Goal: Task Accomplishment & Management: Complete application form

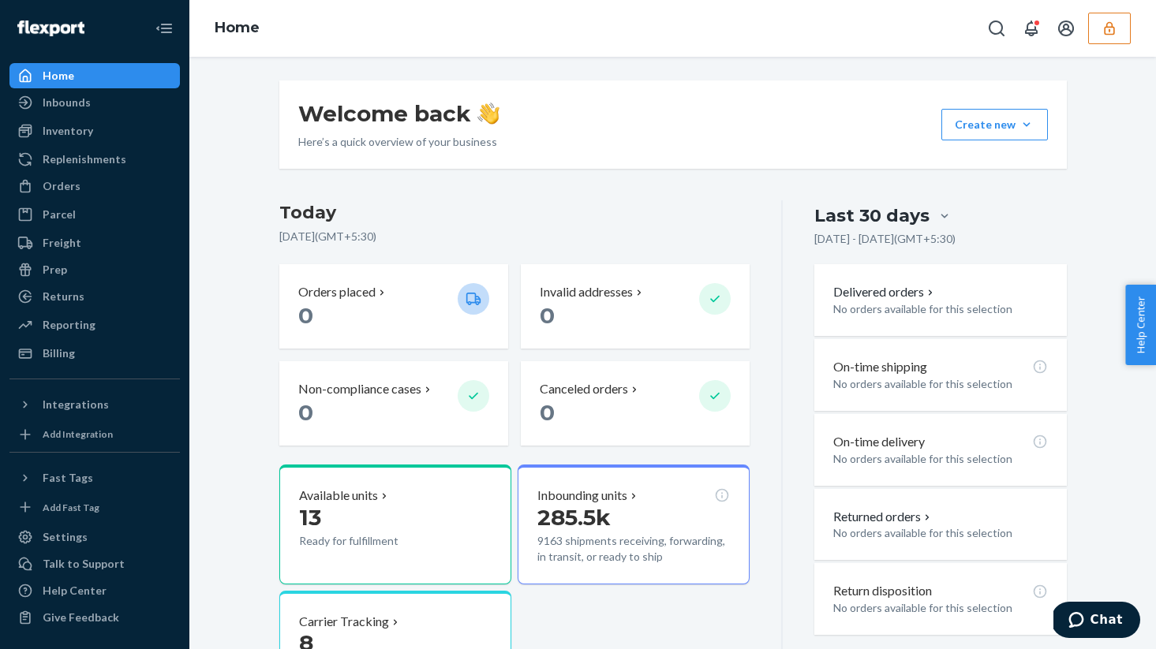
click at [1116, 38] on button "button" at bounding box center [1109, 29] width 43 height 32
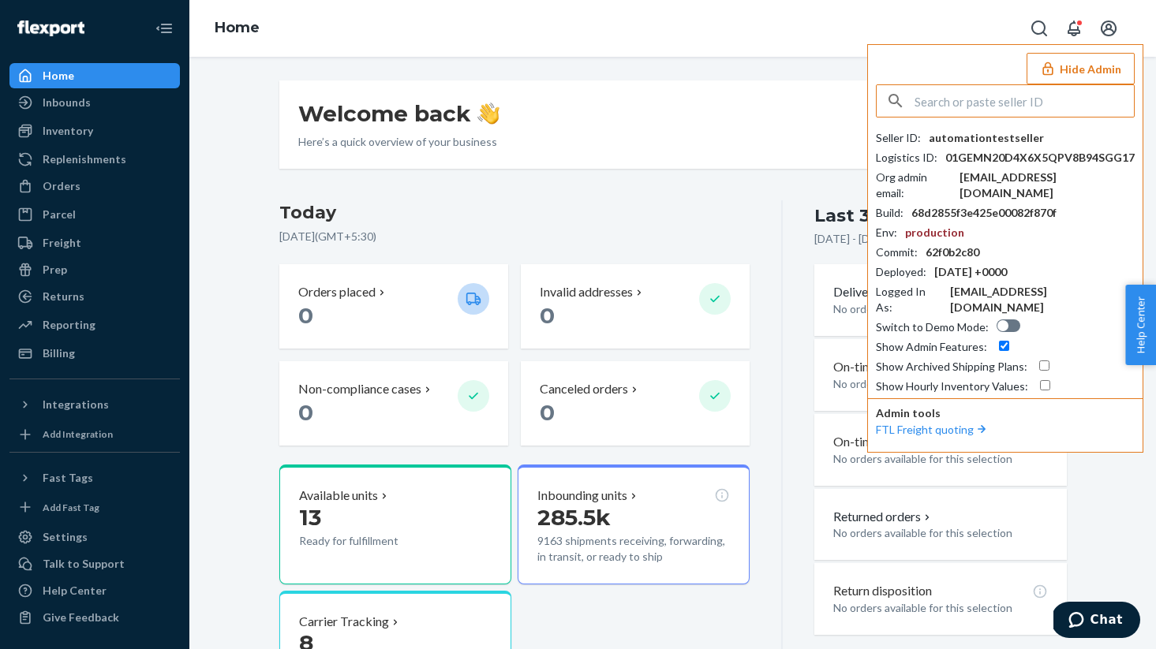
paste input "sfnonboardingrunnerssunglassesflexportcom"
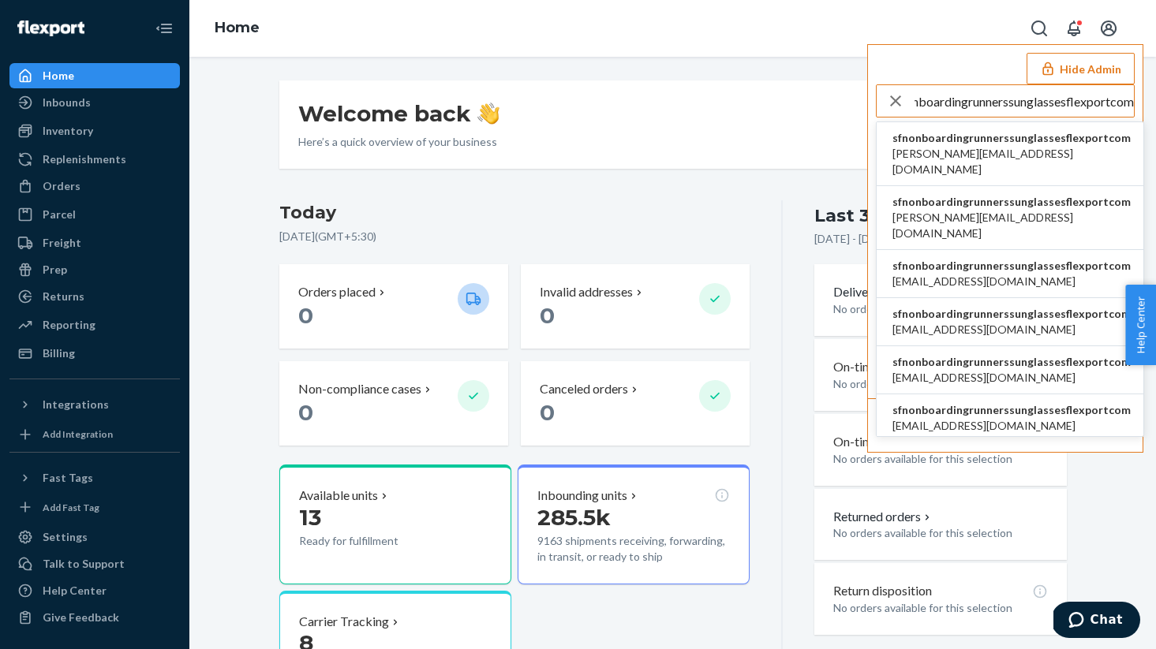
type input "sfnonboardingrunnerssunglassesflexportcom"
click at [955, 151] on span "gabrielle@iwdagency.com" at bounding box center [1011, 162] width 238 height 32
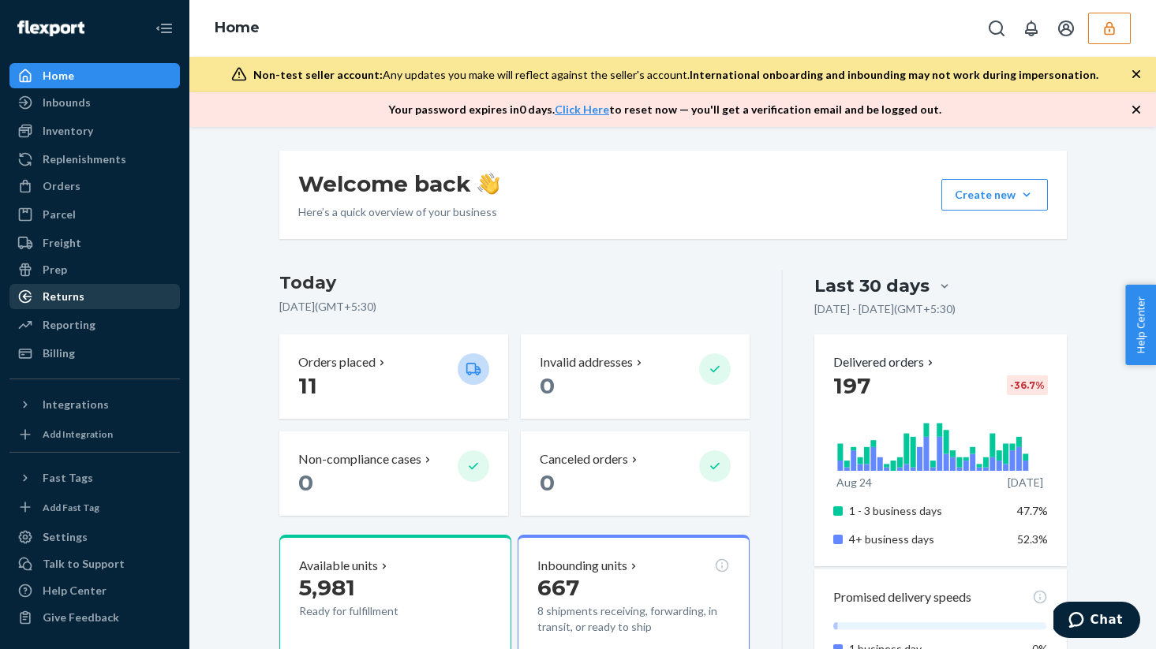
click at [51, 284] on link "Returns" at bounding box center [94, 296] width 170 height 25
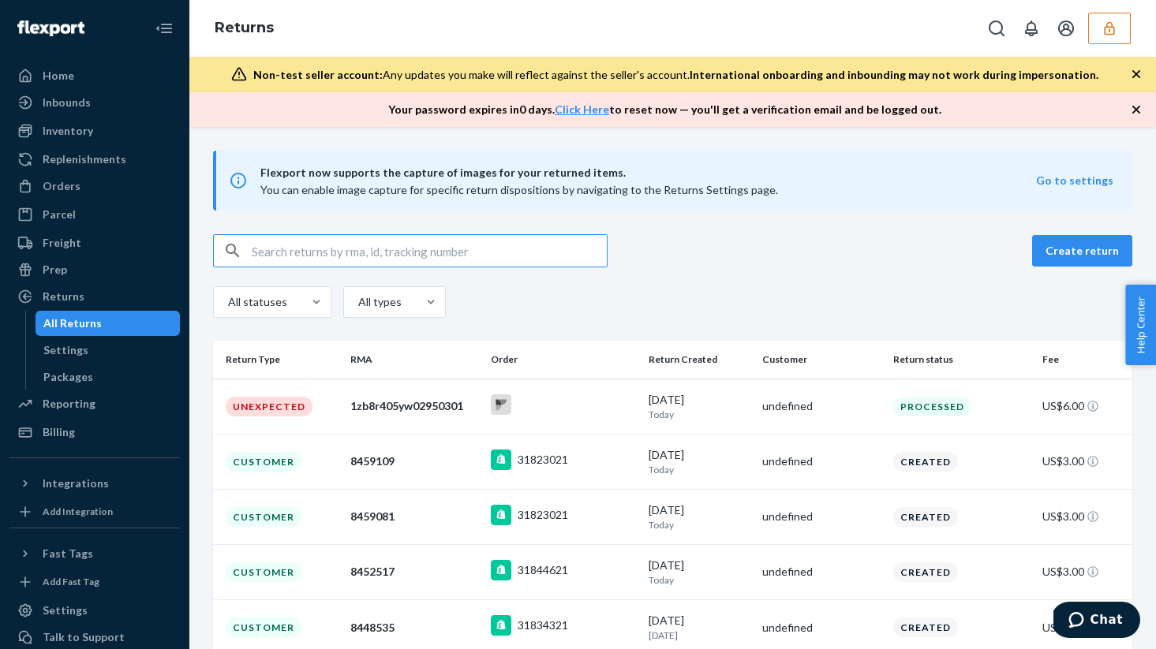
click at [399, 235] on input "text" at bounding box center [429, 251] width 355 height 32
paste input "9400140106246002032310"
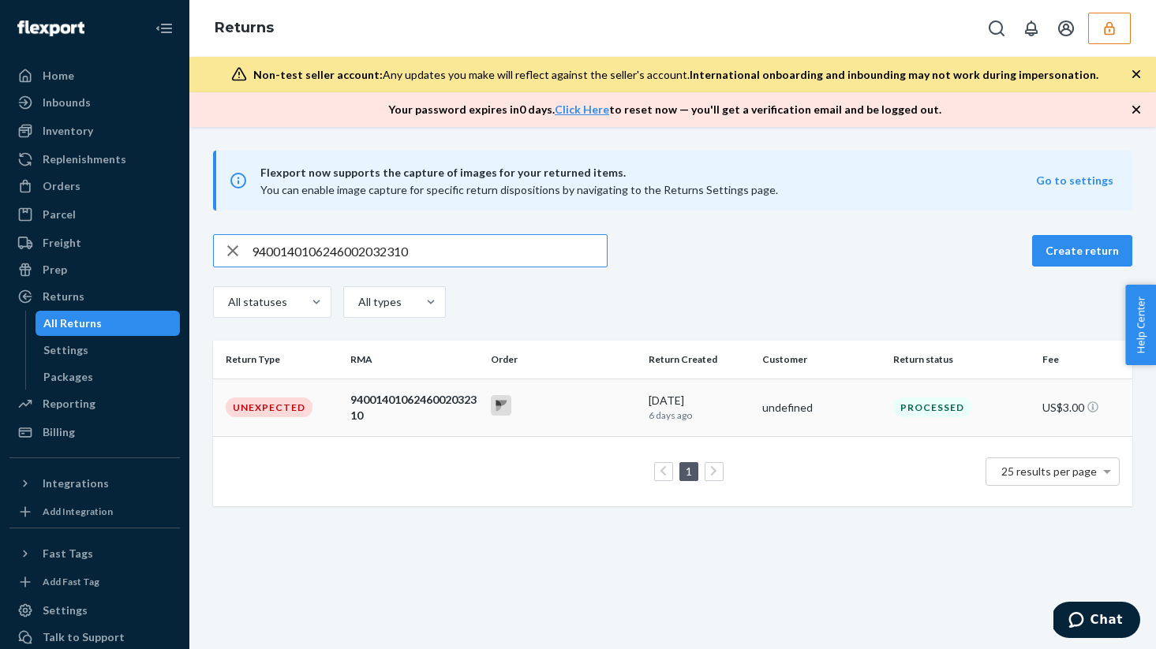
type input "9400140106246002032310"
click at [416, 413] on div "9400140106246002032310" at bounding box center [414, 408] width 128 height 32
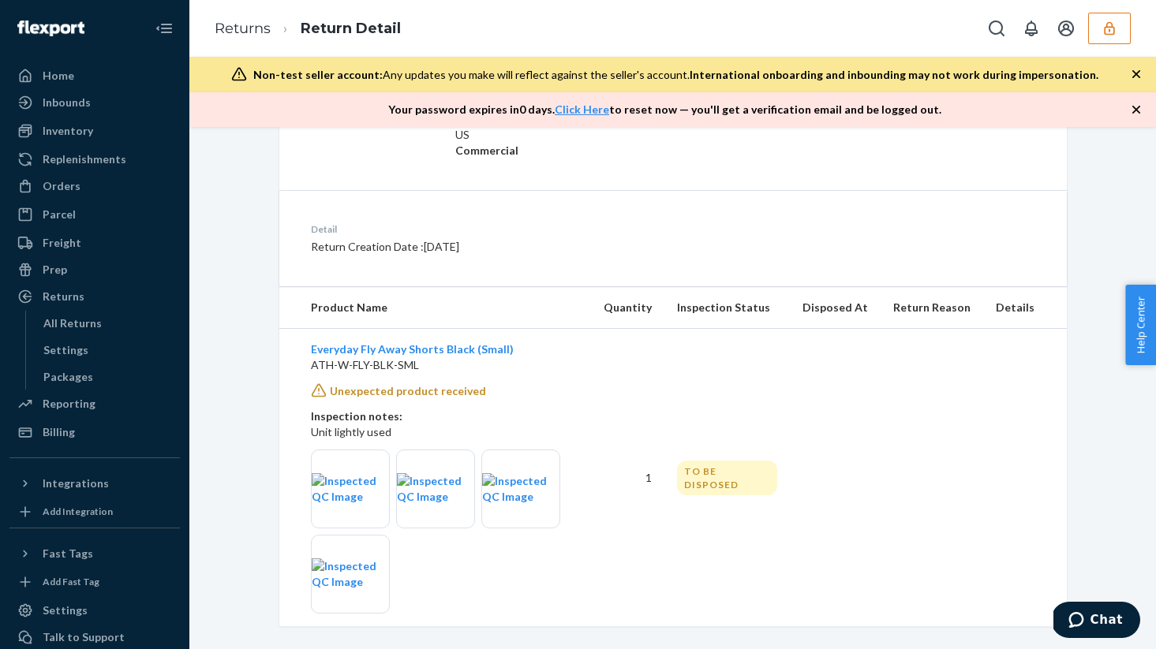
scroll to position [359, 0]
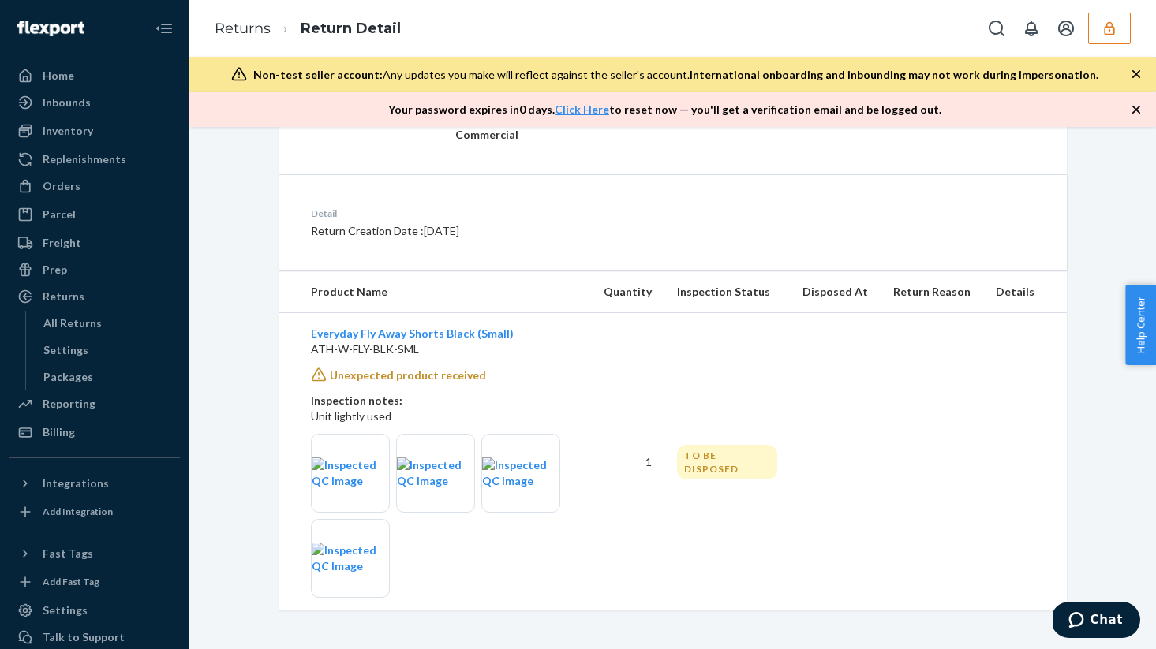
click at [1134, 41] on div "Returns Return Detail" at bounding box center [672, 28] width 966 height 57
click at [1119, 34] on button "button" at bounding box center [1109, 29] width 43 height 32
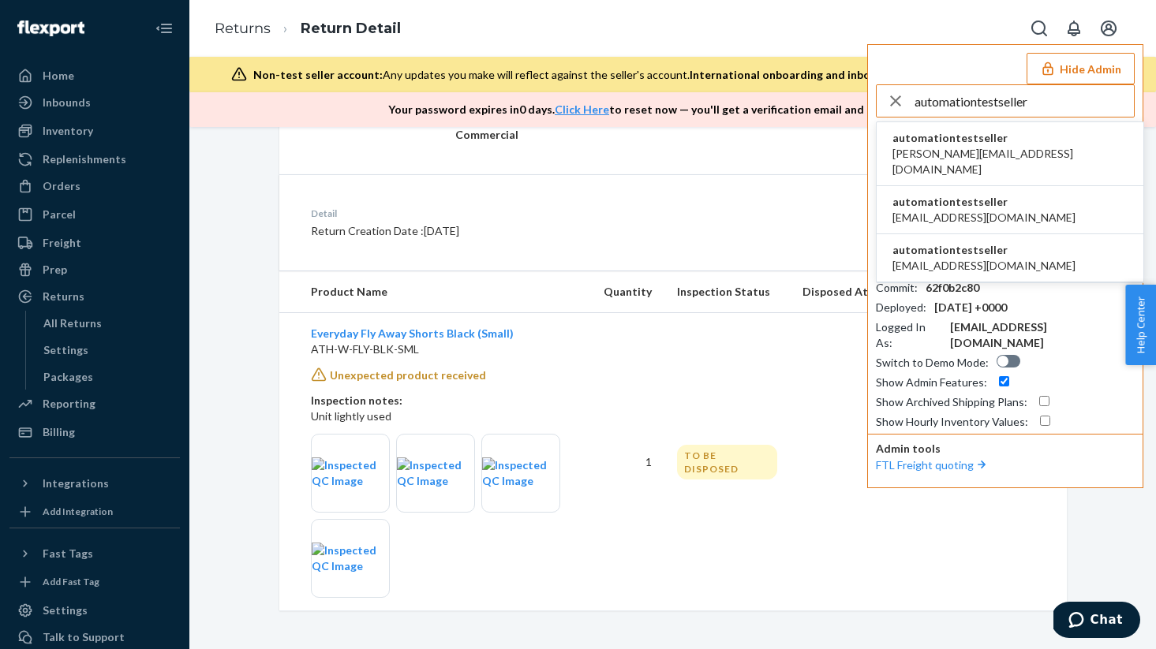
type input "automationtestseller"
click at [960, 148] on span "harry@deliverr.com" at bounding box center [1009, 162] width 235 height 32
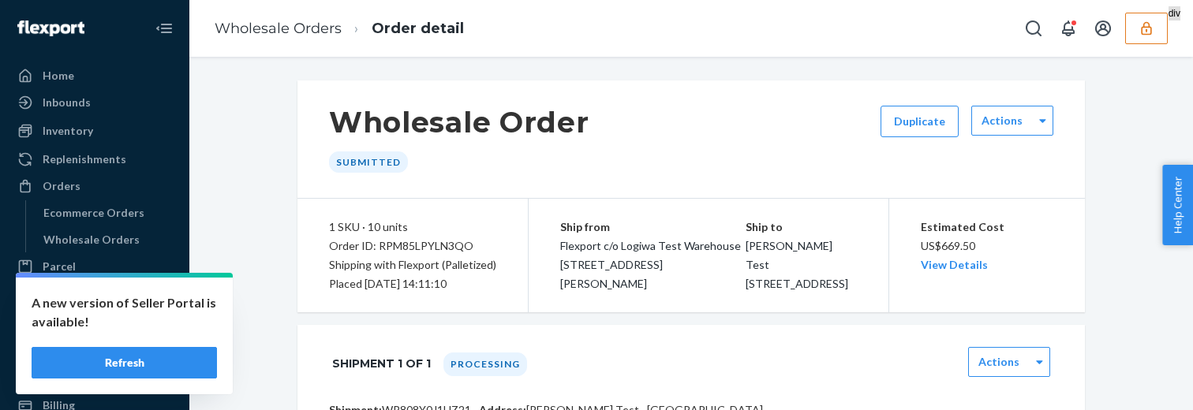
scroll to position [276, 0]
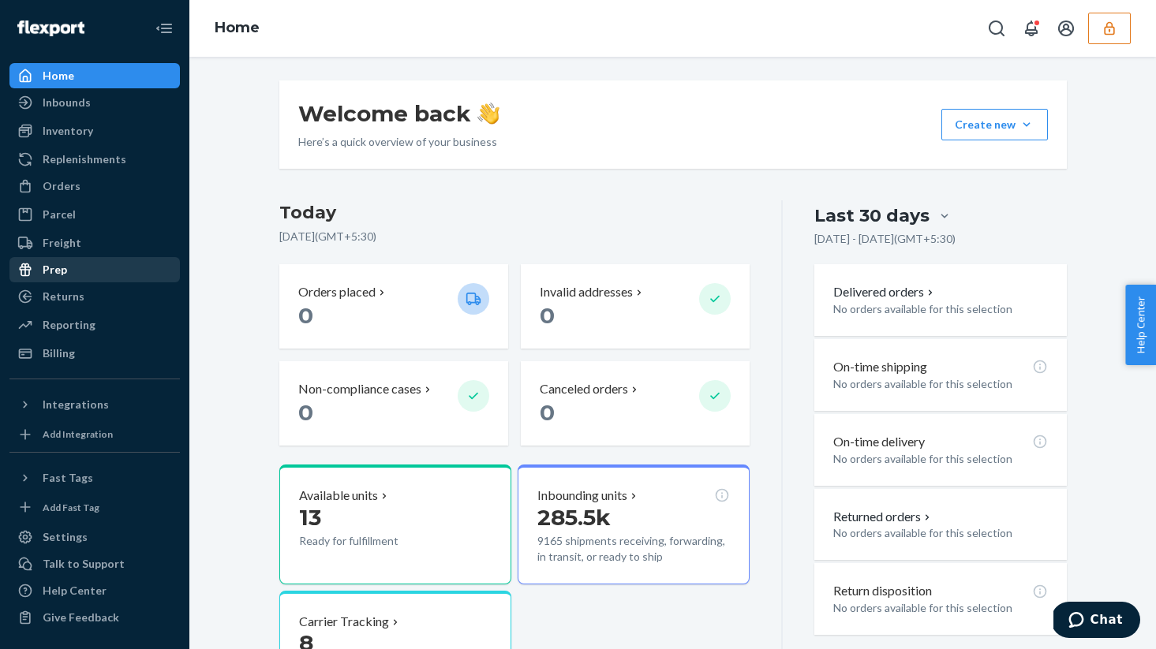
click at [73, 270] on div "Prep" at bounding box center [94, 270] width 167 height 22
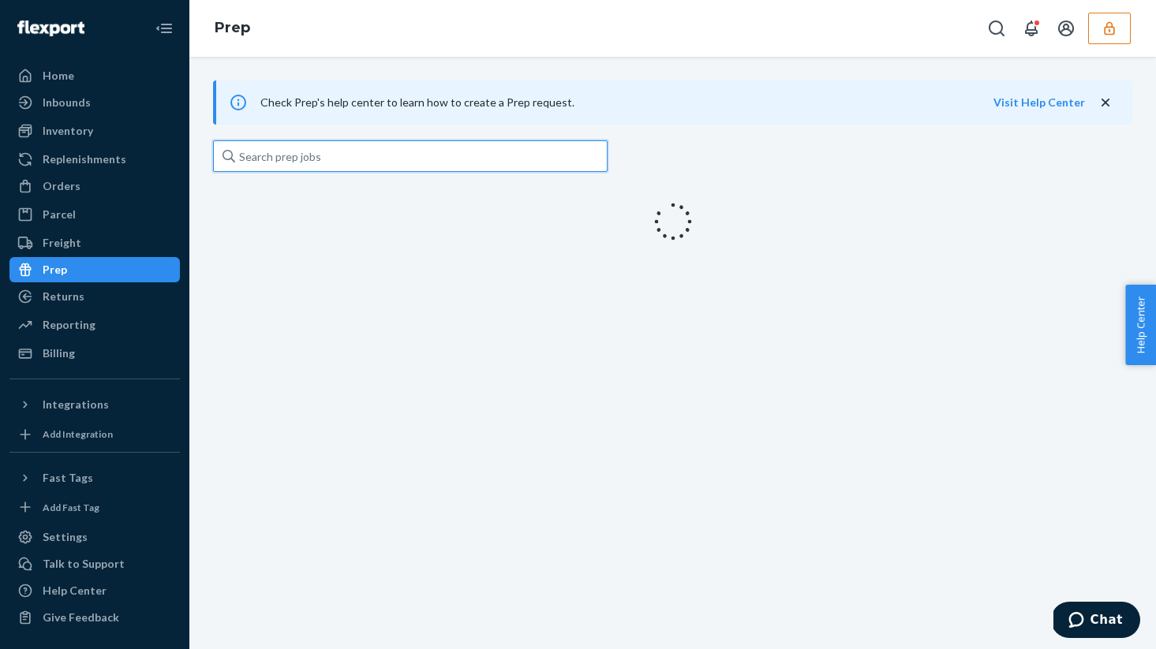
click at [390, 160] on input "text" at bounding box center [410, 156] width 394 height 32
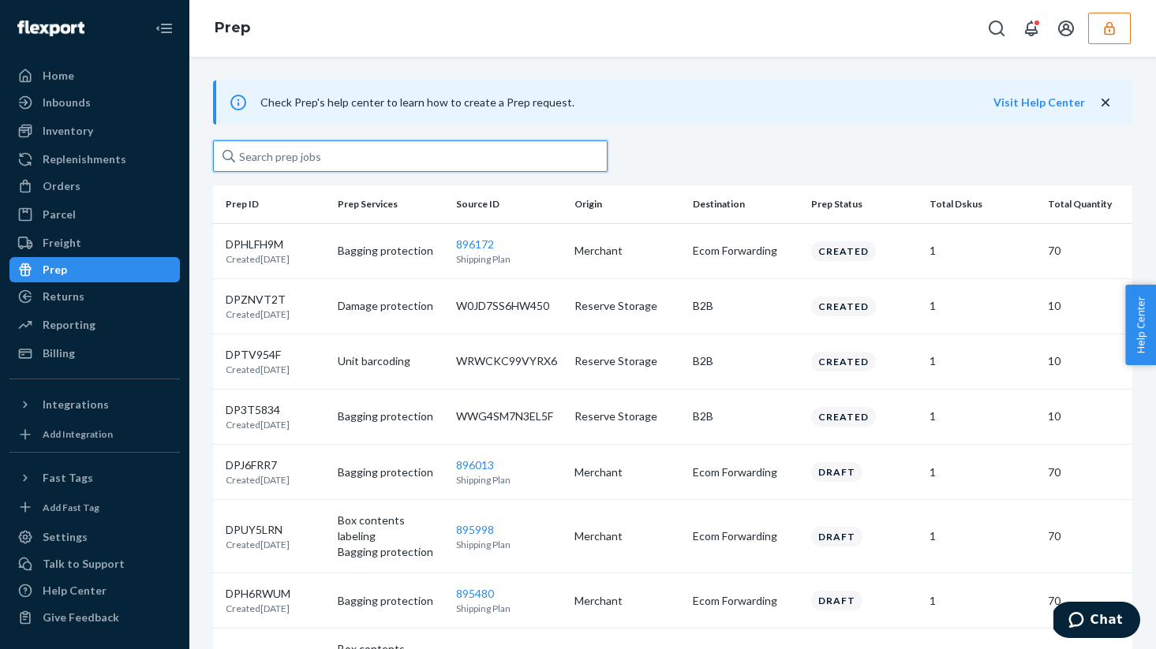
paste input "WWG4SM7N3EL5F"
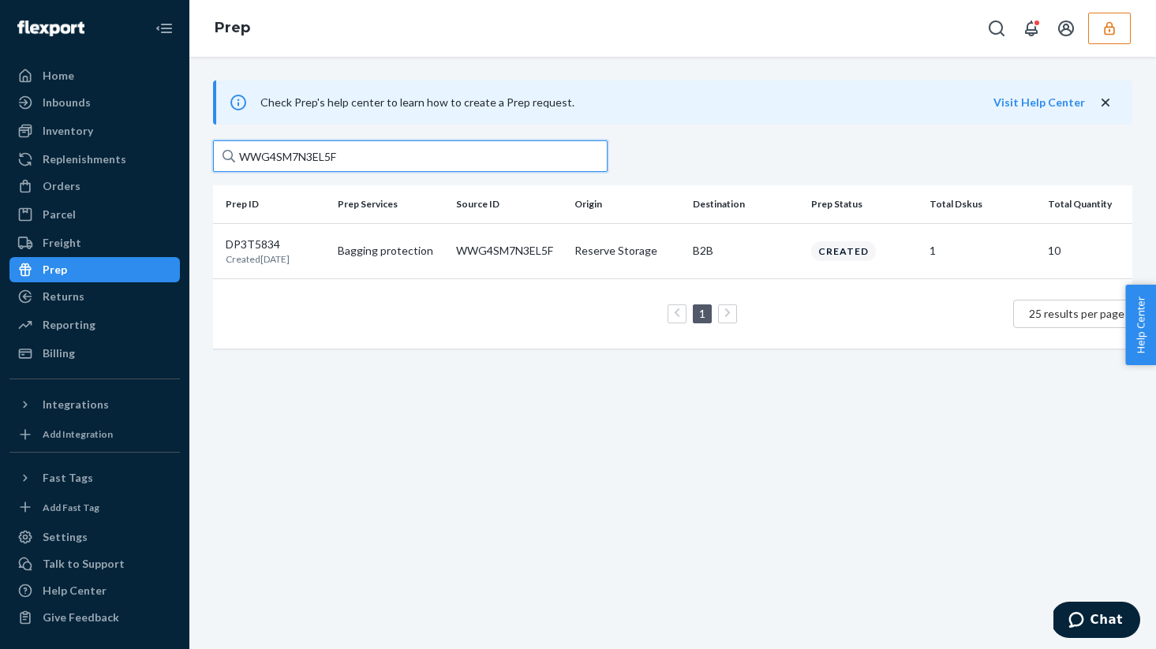
type input "WWG4SM7N3EL5F"
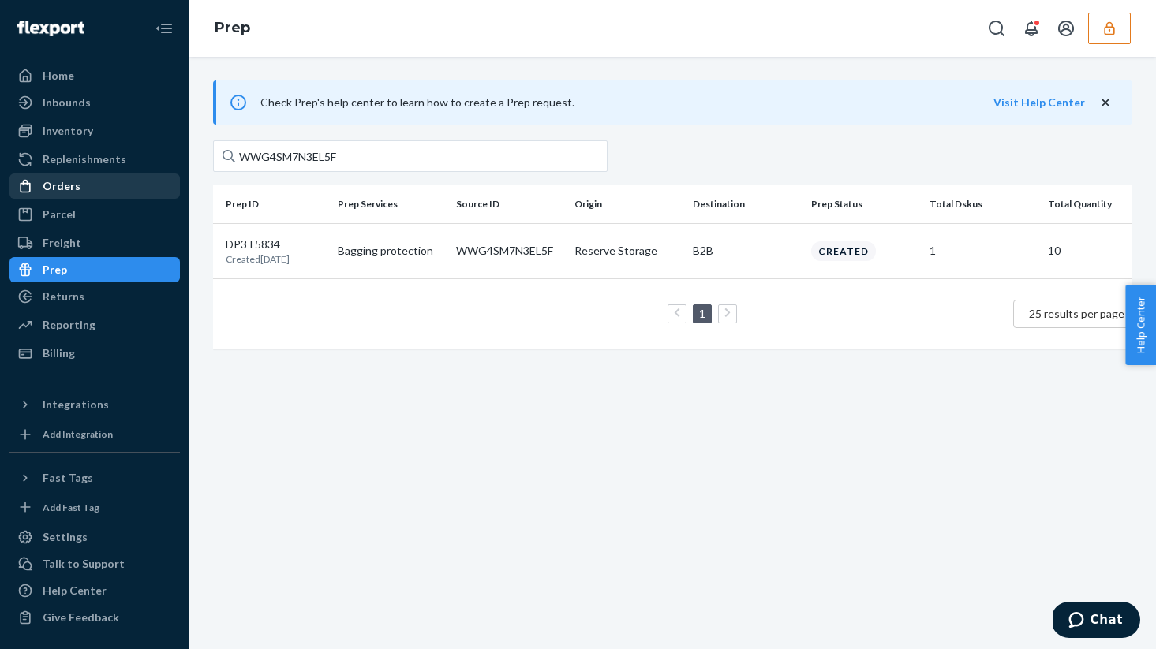
click at [80, 187] on div "Orders" at bounding box center [94, 186] width 167 height 22
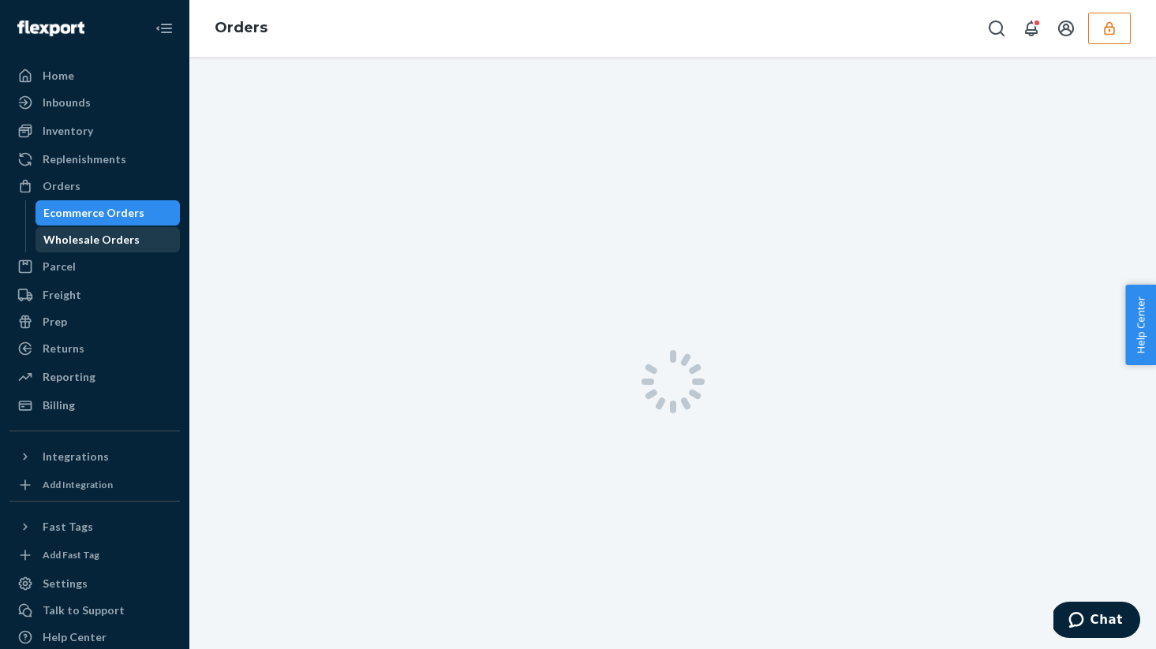
click at [58, 248] on div "Wholesale Orders" at bounding box center [108, 240] width 142 height 22
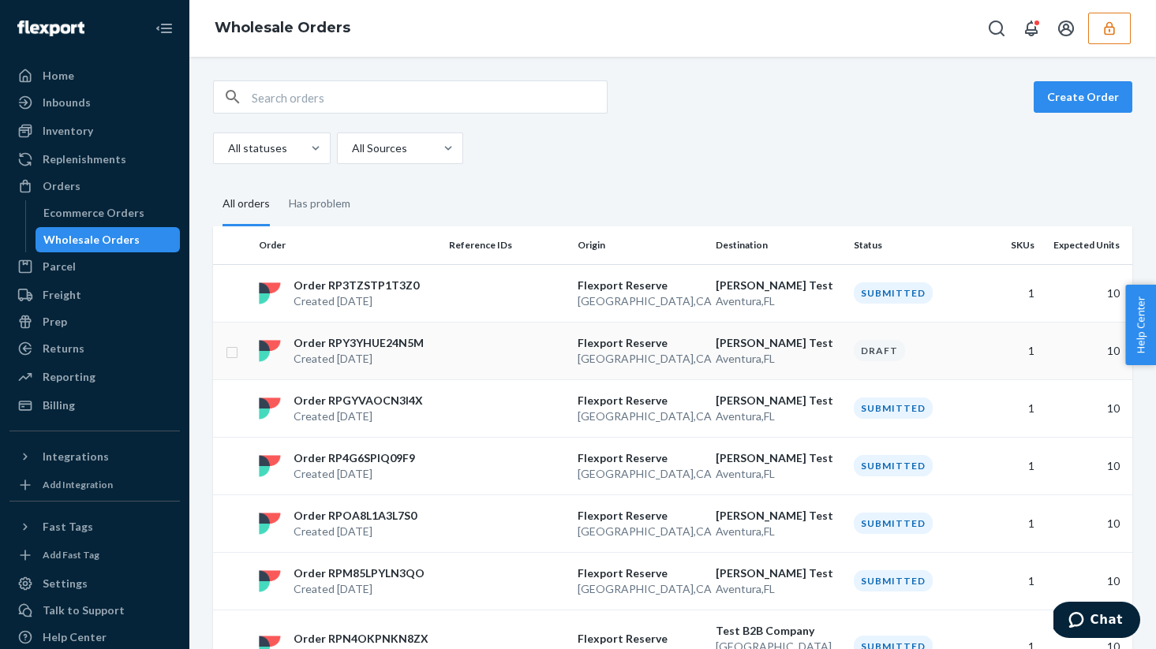
click at [452, 346] on td at bounding box center [507, 351] width 129 height 58
click at [558, 289] on td at bounding box center [507, 293] width 129 height 58
click at [1113, 24] on icon "button" at bounding box center [1109, 29] width 16 height 16
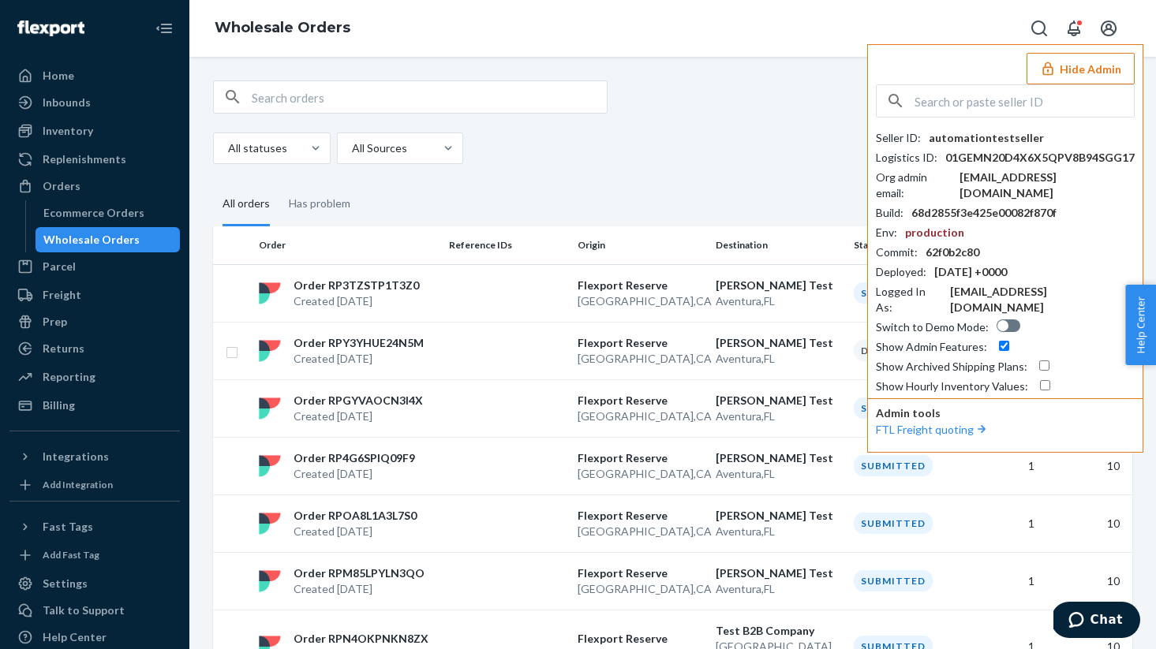
click at [734, 100] on div "Create Order" at bounding box center [672, 96] width 919 height 33
click at [1098, 72] on button "Hide Admin" at bounding box center [1080, 69] width 108 height 32
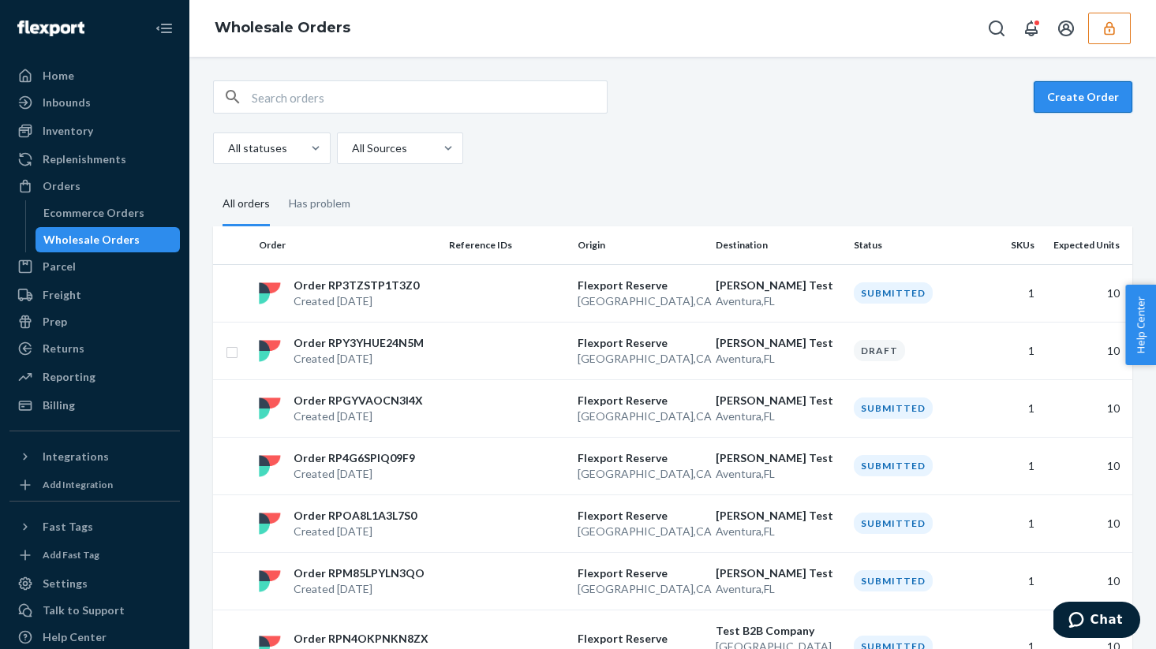
click at [1092, 95] on button "Create Order" at bounding box center [1082, 97] width 99 height 32
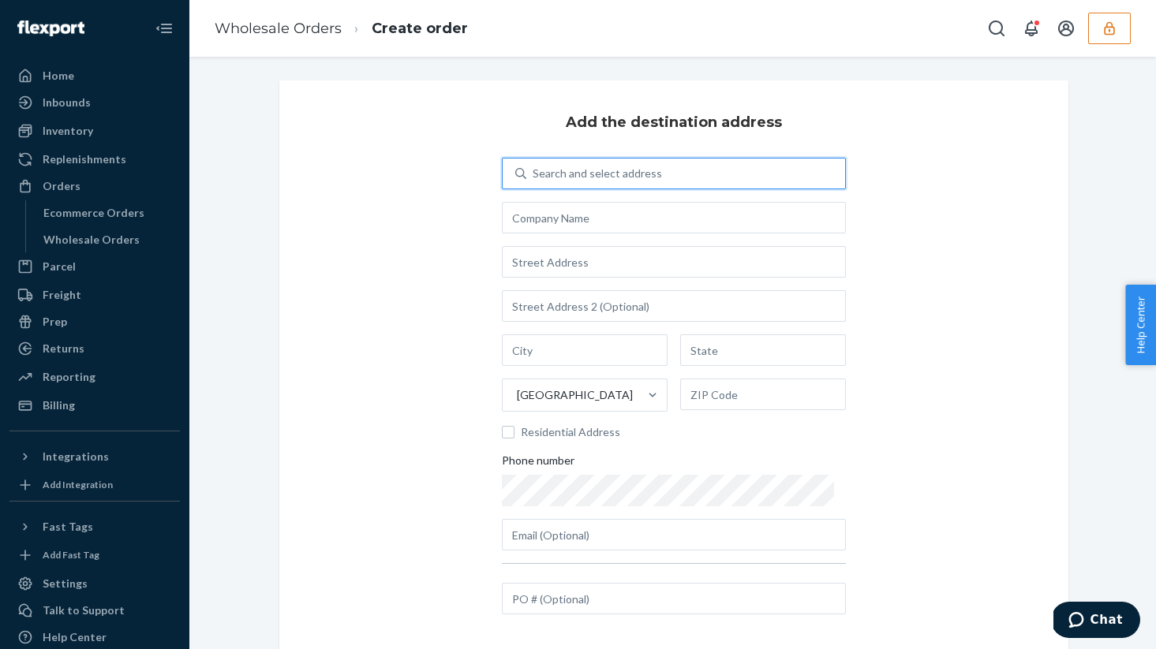
click at [592, 166] on div "Search and select address" at bounding box center [596, 174] width 129 height 16
click at [534, 166] on input "0 results available. Use Up and Down to choose options, press Enter to select t…" at bounding box center [533, 174] width 2 height 16
type input "shu"
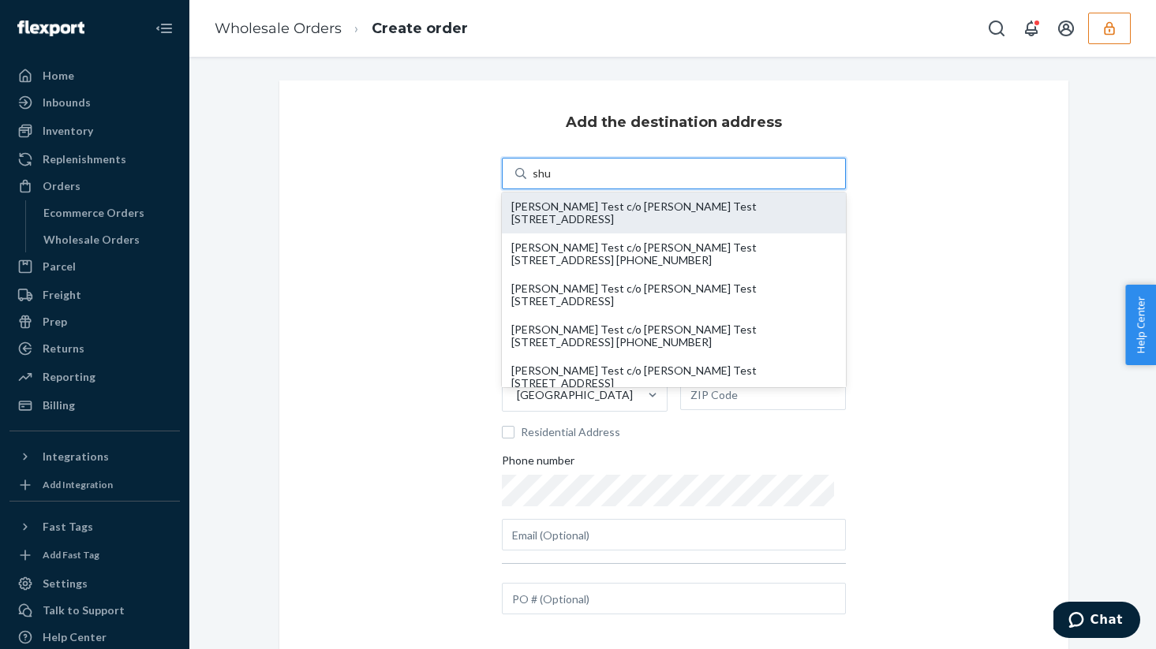
click at [665, 208] on div "Shubham Test c/o Shubham Test 19501 Biscayne Blvd Aventura, FL 33180" at bounding box center [673, 212] width 325 height 25
click at [551, 181] on input "shu" at bounding box center [541, 174] width 19 height 16
type input "[PERSON_NAME] Test"
type input "19501 Biscayne Blvd"
type input "Aventura"
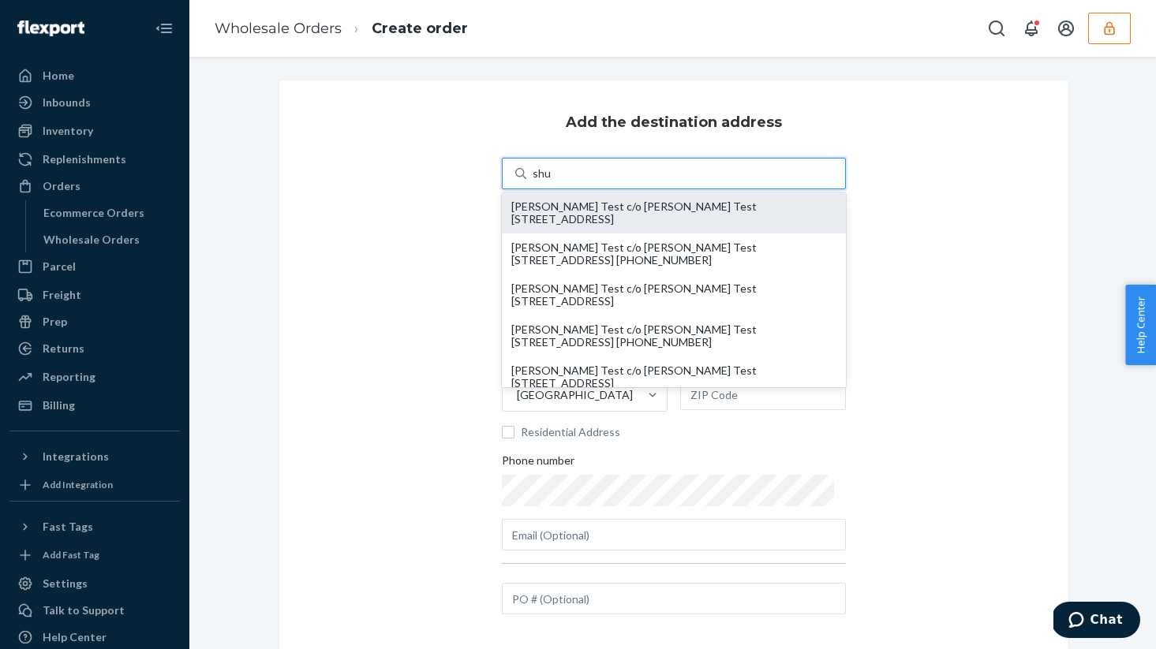
type input "FL"
type input "33180"
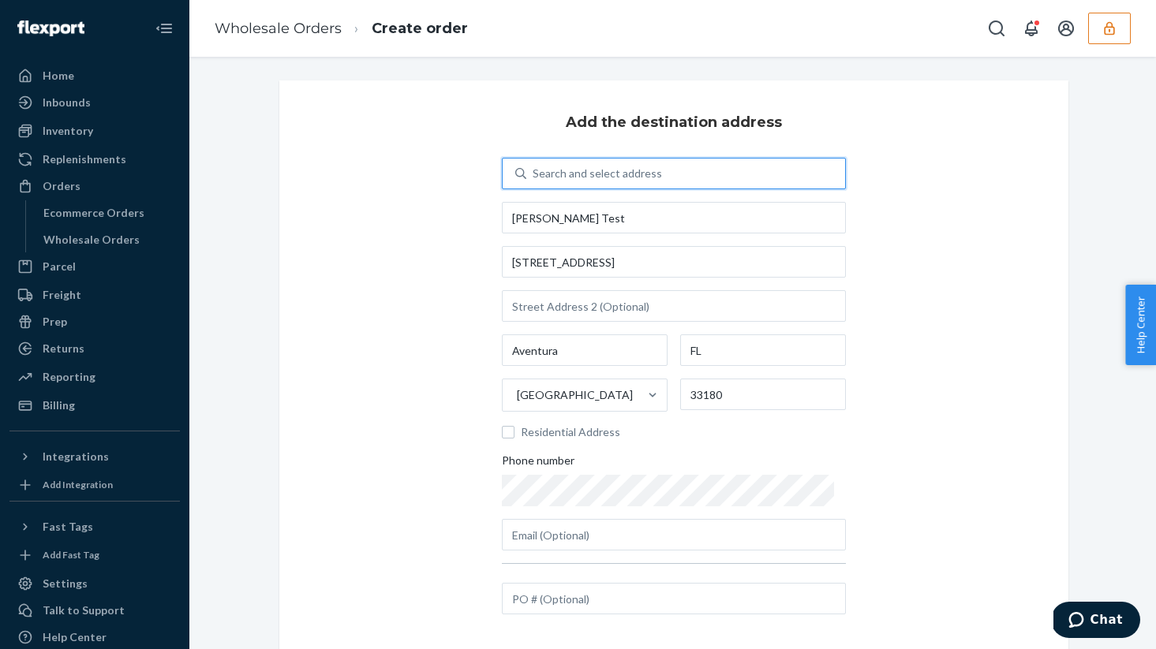
scroll to position [109, 0]
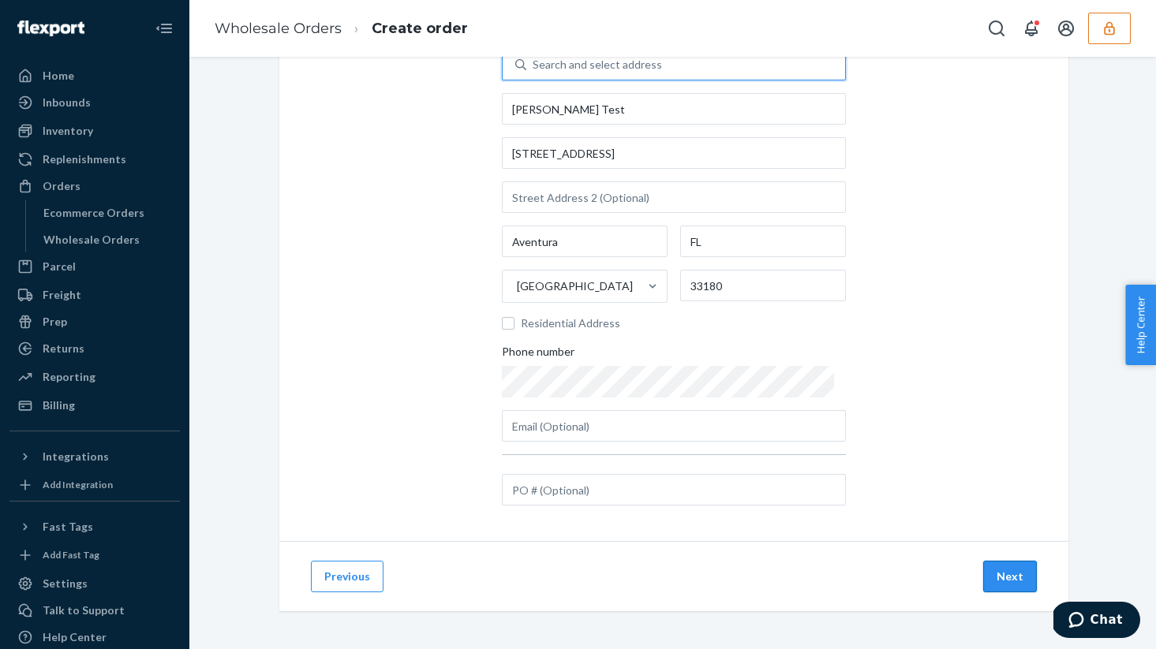
click at [1012, 573] on button "Next" at bounding box center [1010, 577] width 54 height 32
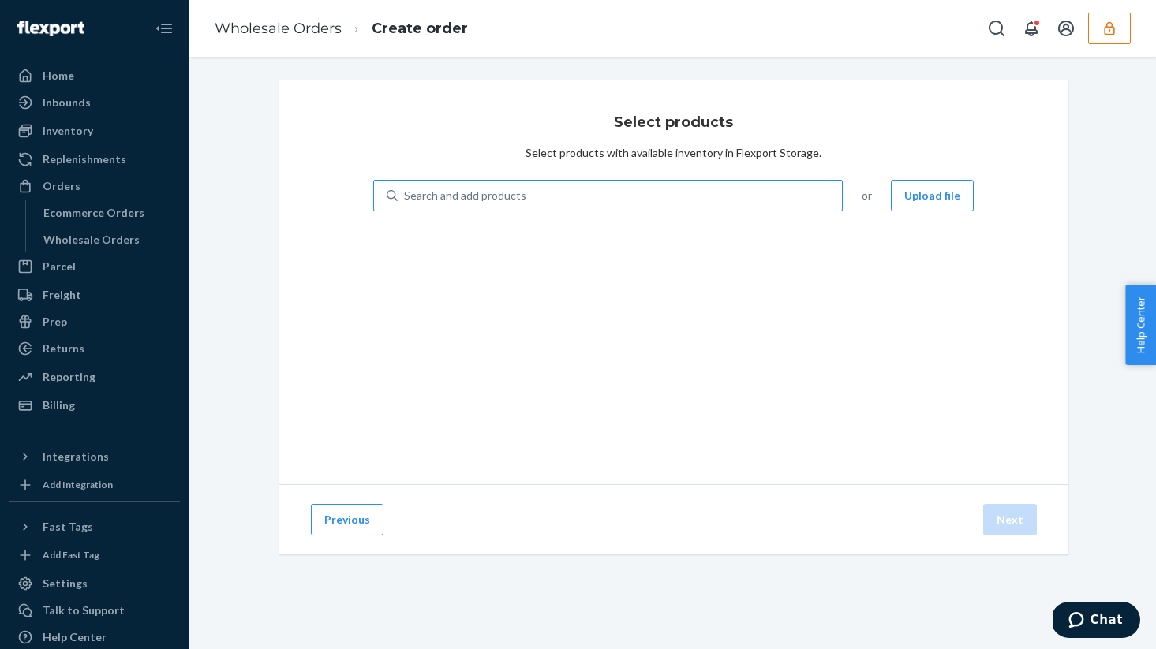
click at [614, 199] on div "Search and add products" at bounding box center [620, 195] width 445 height 28
click at [405, 199] on input "Search and add products" at bounding box center [405, 196] width 2 height 16
type input "test"
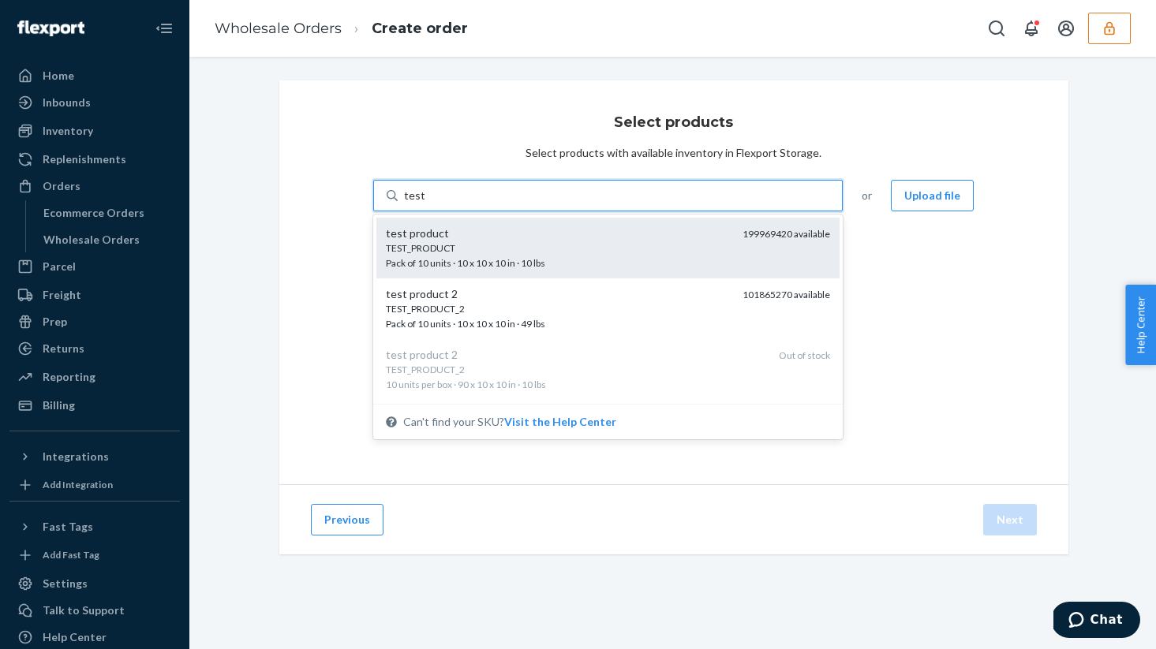
click at [577, 237] on div "test product" at bounding box center [558, 234] width 345 height 16
click at [424, 204] on input "test" at bounding box center [414, 196] width 21 height 16
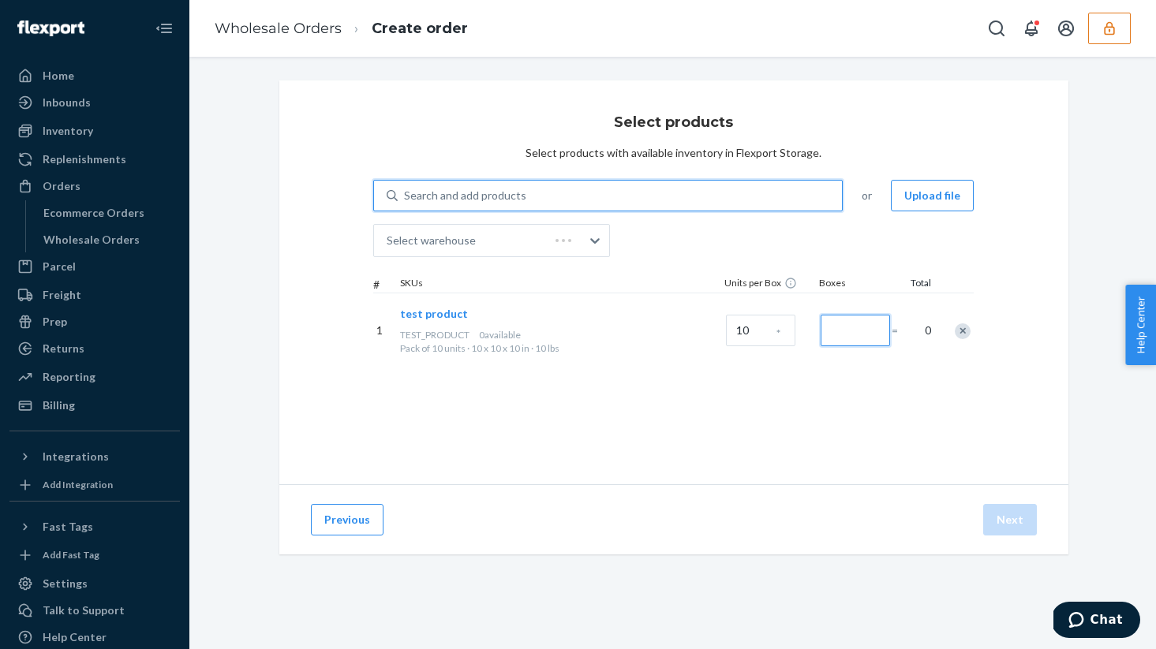
click at [828, 323] on input "Number of boxes" at bounding box center [854, 331] width 69 height 32
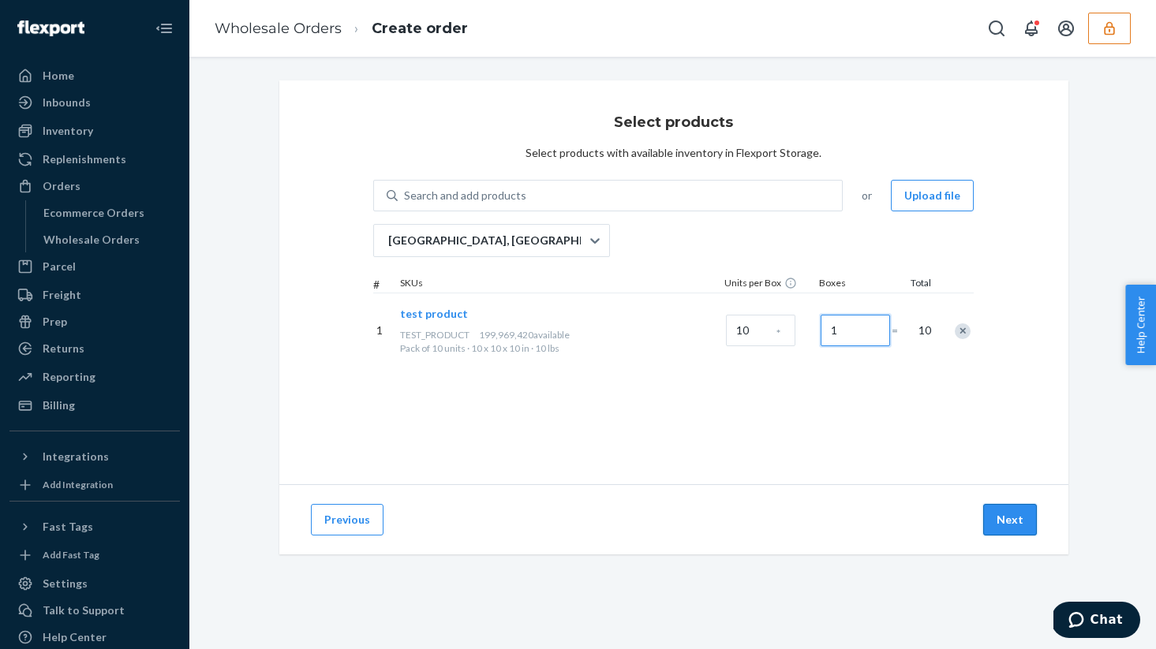
type input "1"
click at [1011, 510] on button "Next" at bounding box center [1010, 520] width 54 height 32
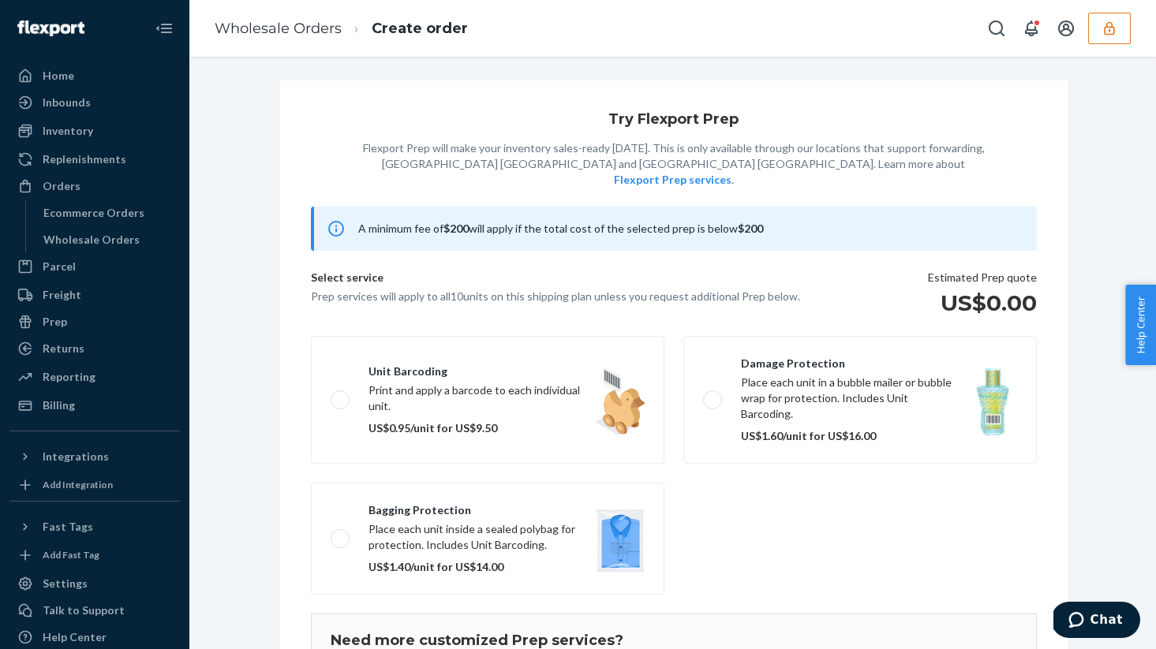
click at [561, 312] on div "A minimum fee of $200 will apply if the total cost of the selected prep is belo…" at bounding box center [673, 487] width 789 height 560
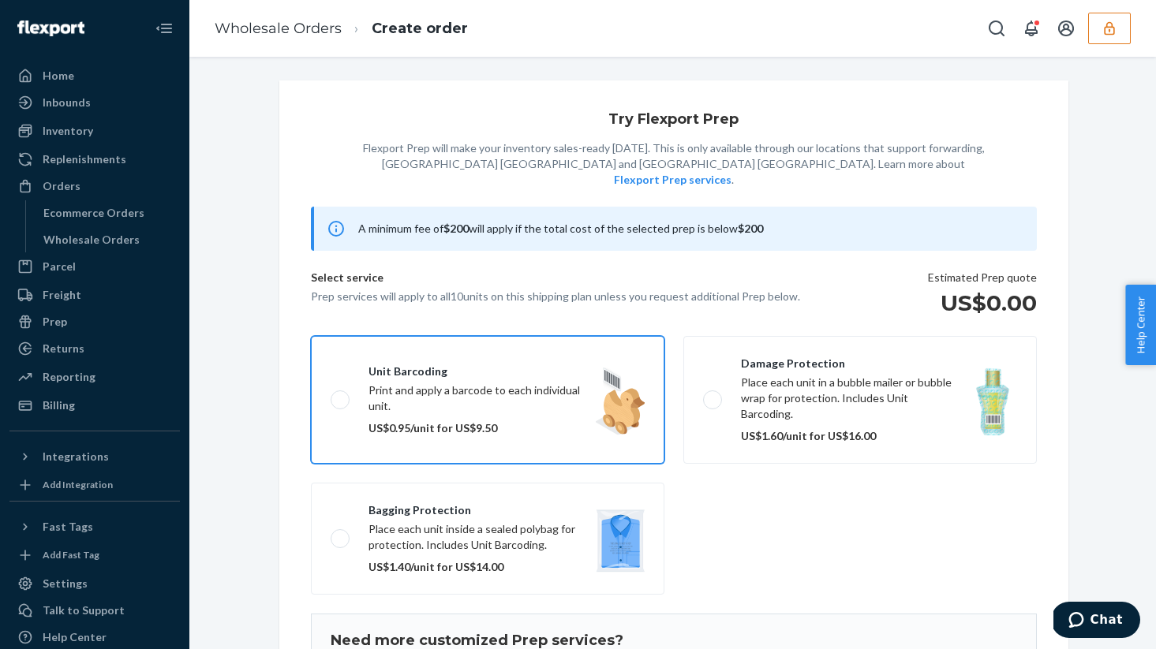
click at [561, 354] on label "Unit barcoding Print and apply a barcode to each individual unit. US$0.95/unit …" at bounding box center [487, 400] width 353 height 128
click at [341, 394] on input "Unit barcoding Print and apply a barcode to each individual unit. US$0.95/unit …" at bounding box center [336, 399] width 10 height 10
checkbox input "true"
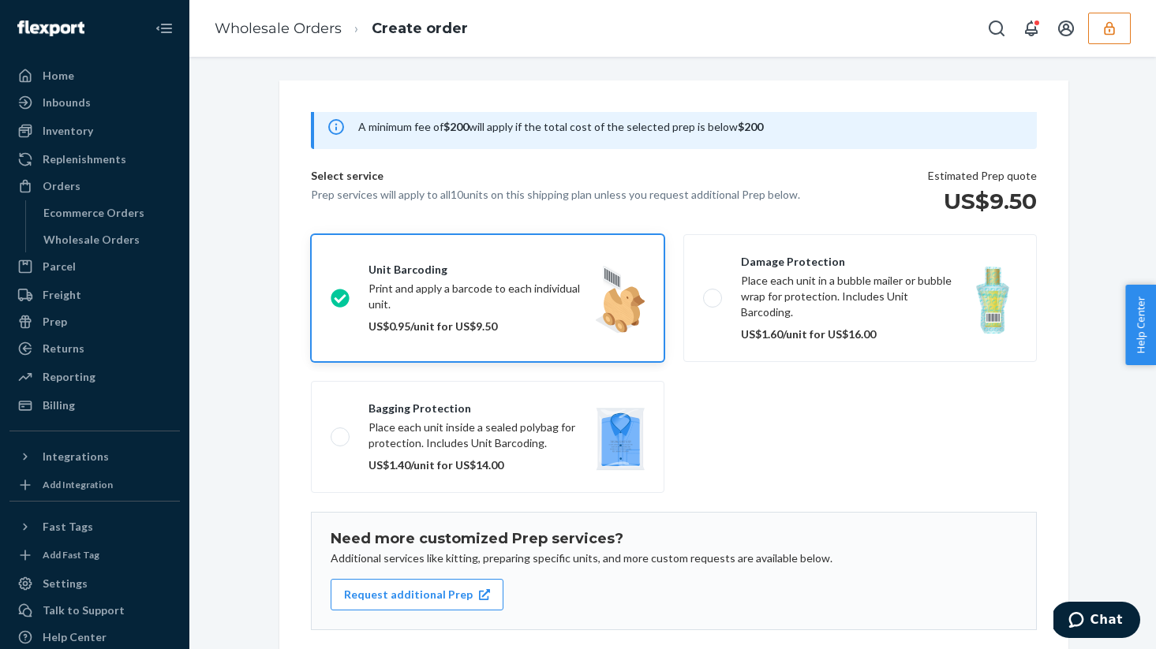
scroll to position [155, 0]
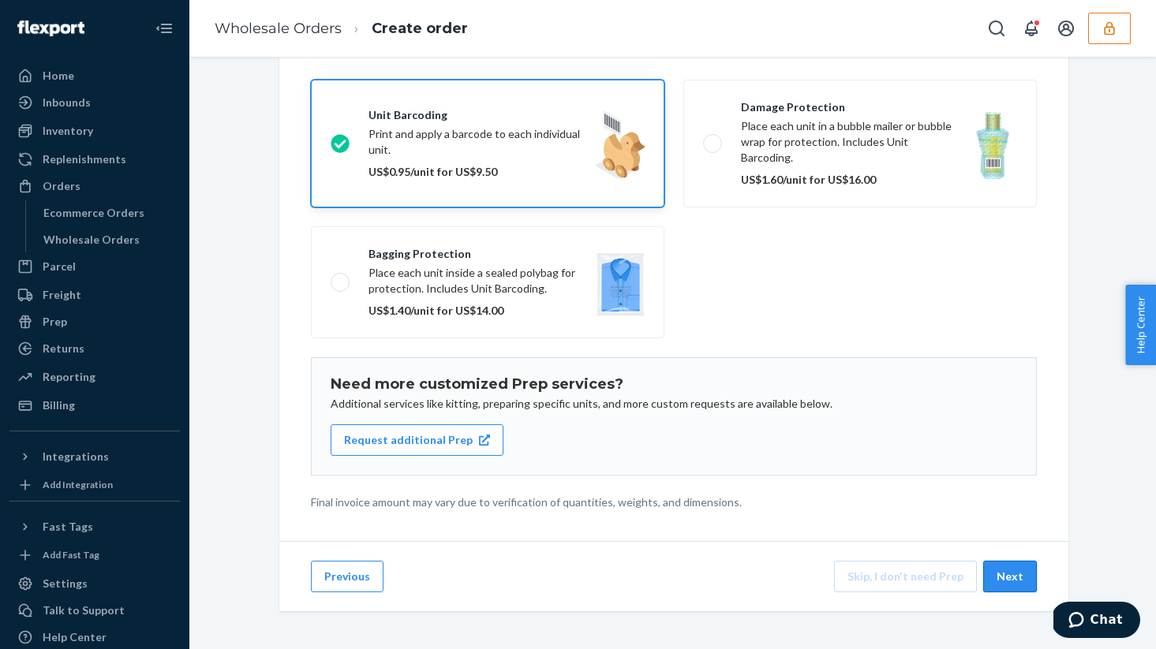
click at [991, 590] on button "Next" at bounding box center [1010, 577] width 54 height 32
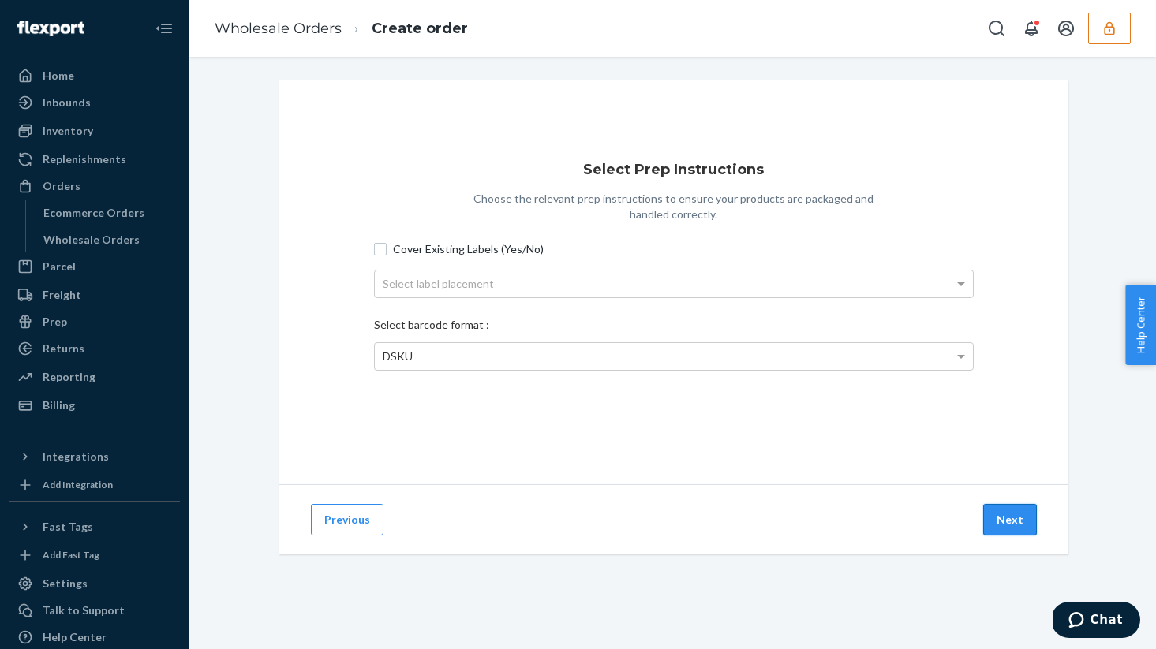
click at [1023, 528] on button "Next" at bounding box center [1010, 520] width 54 height 32
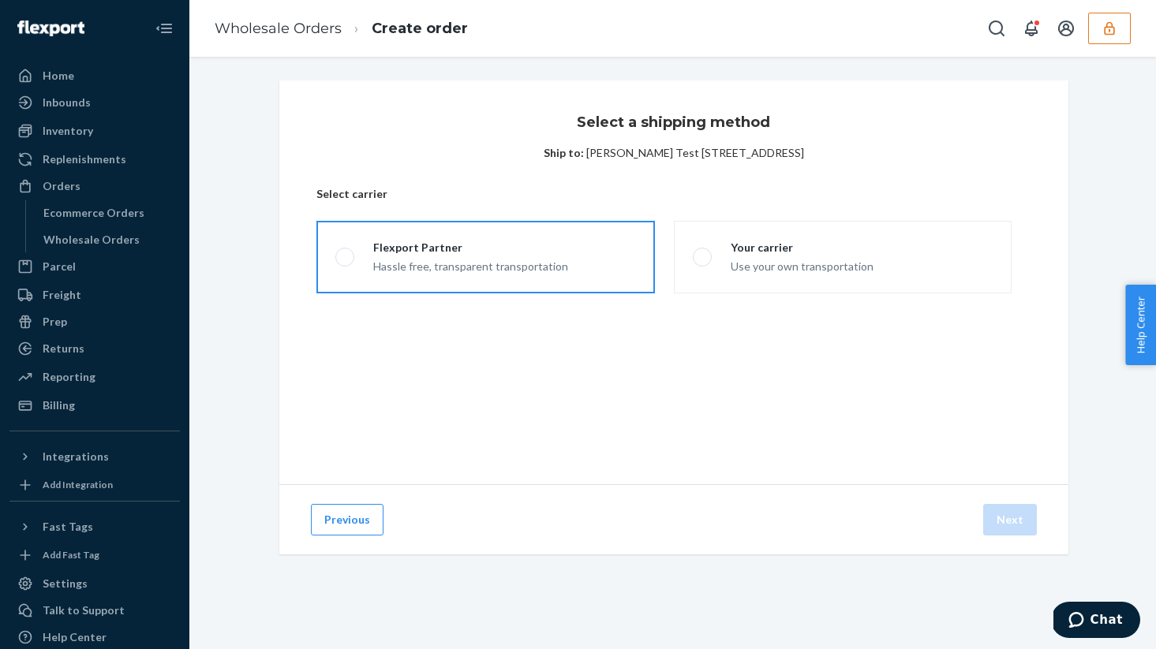
click at [565, 284] on label "Flexport Partner Hassle free, transparent transportation" at bounding box center [485, 257] width 338 height 73
click at [345, 263] on input "Flexport Partner Hassle free, transparent transportation" at bounding box center [340, 257] width 10 height 10
radio input "true"
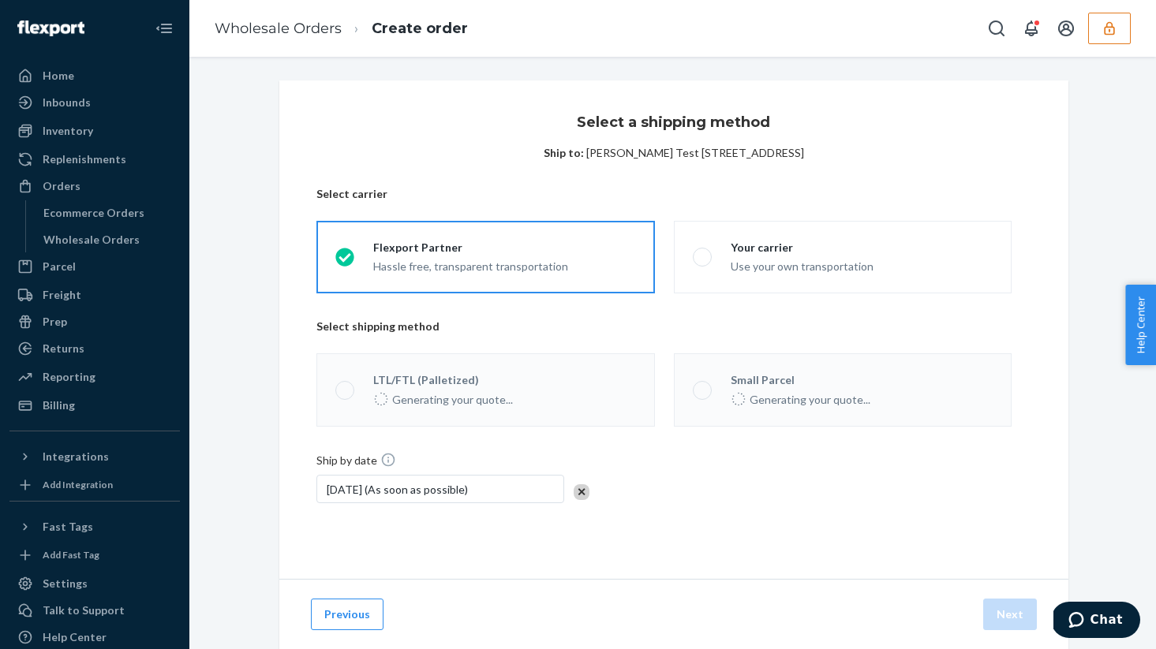
click at [800, 373] on div "Small Parcel" at bounding box center [800, 380] width 140 height 16
click at [699, 391] on span at bounding box center [702, 390] width 19 height 19
click at [699, 391] on input "Small Parcel US$11 for estimated 1 box" at bounding box center [698, 390] width 10 height 10
radio input "true"
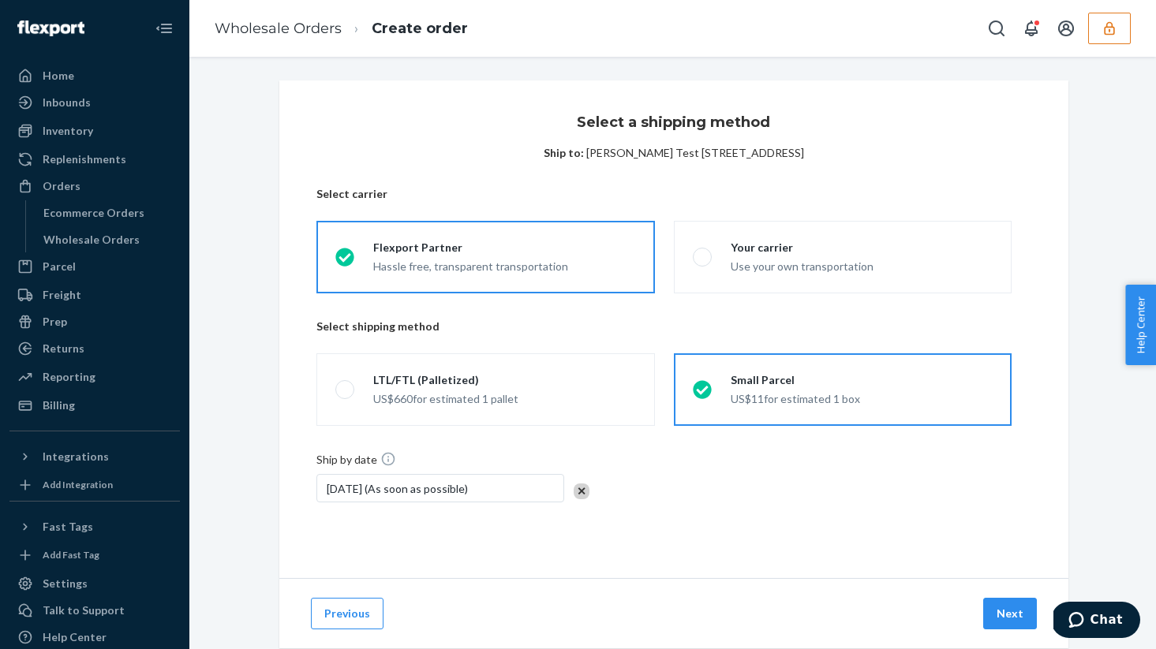
click at [1012, 596] on div "Previous Next" at bounding box center [673, 613] width 789 height 70
click at [1011, 599] on button "Next" at bounding box center [1010, 614] width 54 height 32
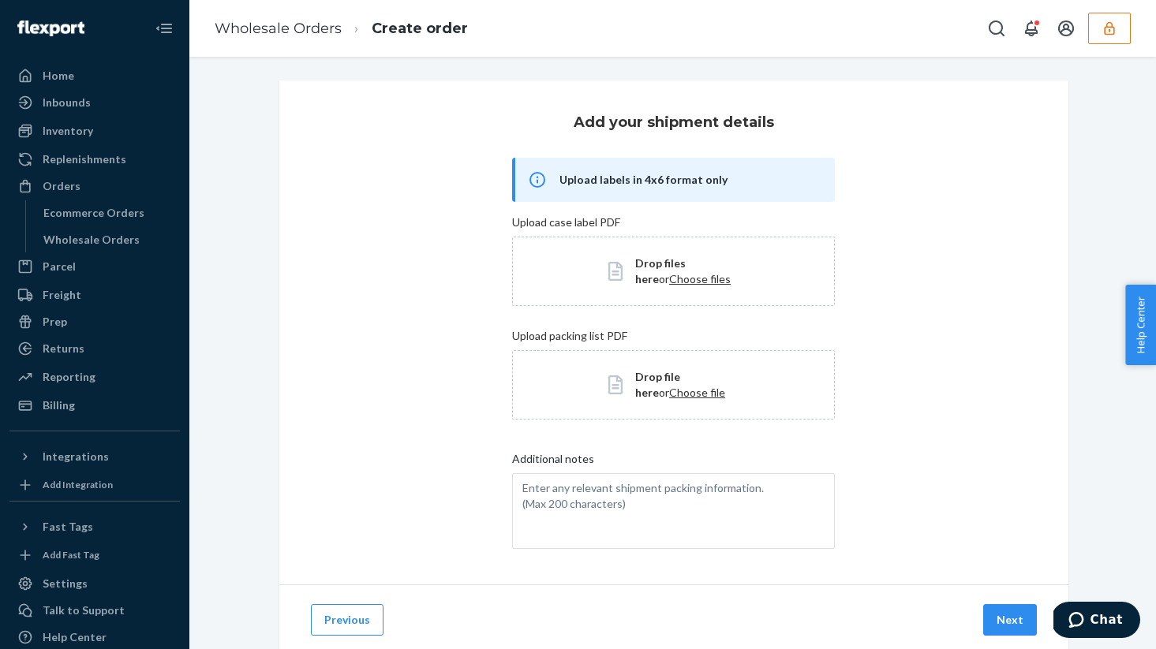
scroll to position [43, 0]
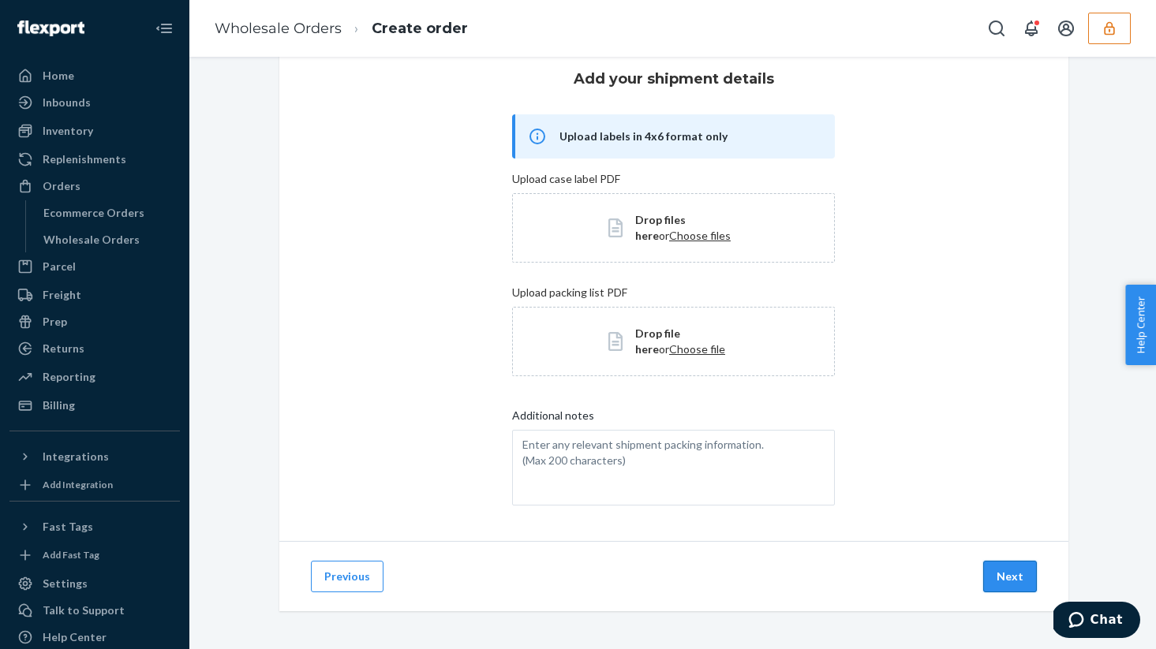
click at [1007, 569] on button "Next" at bounding box center [1010, 577] width 54 height 32
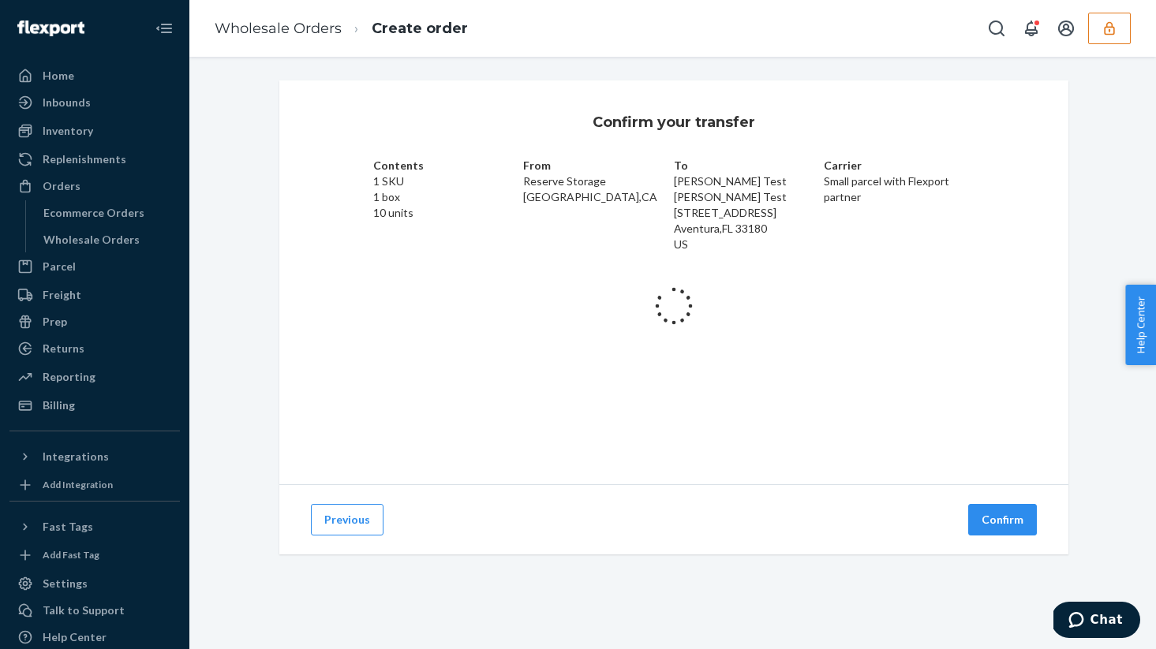
scroll to position [0, 0]
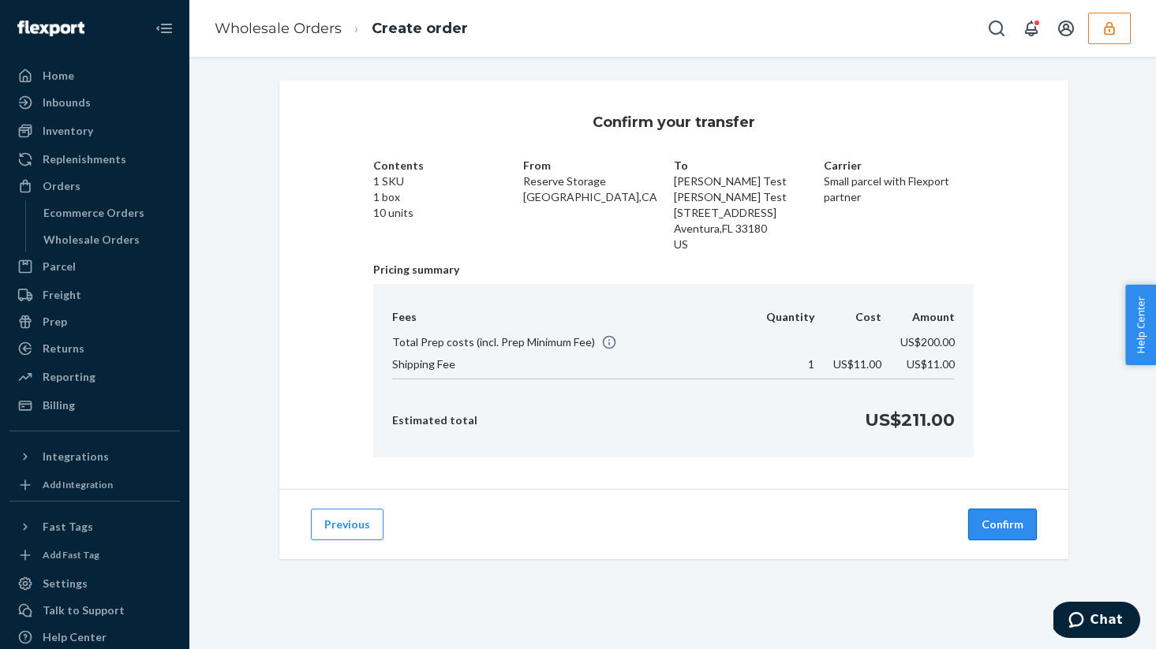
click at [1007, 519] on button "Confirm" at bounding box center [1002, 525] width 69 height 32
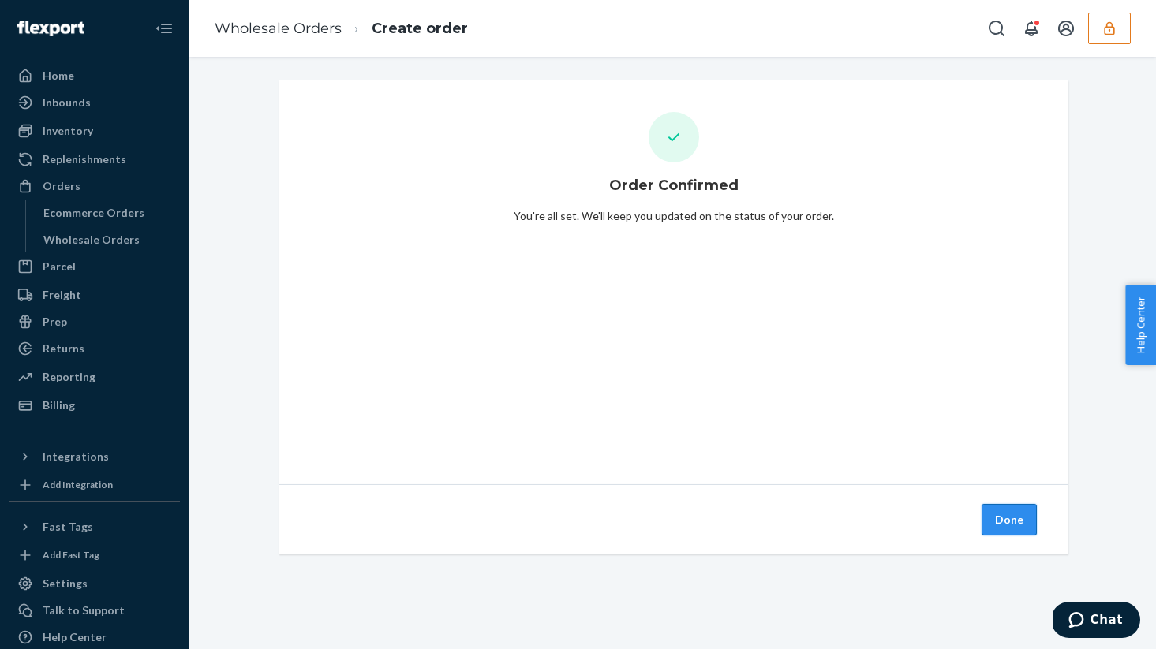
click at [1007, 507] on button "Done" at bounding box center [1008, 520] width 55 height 32
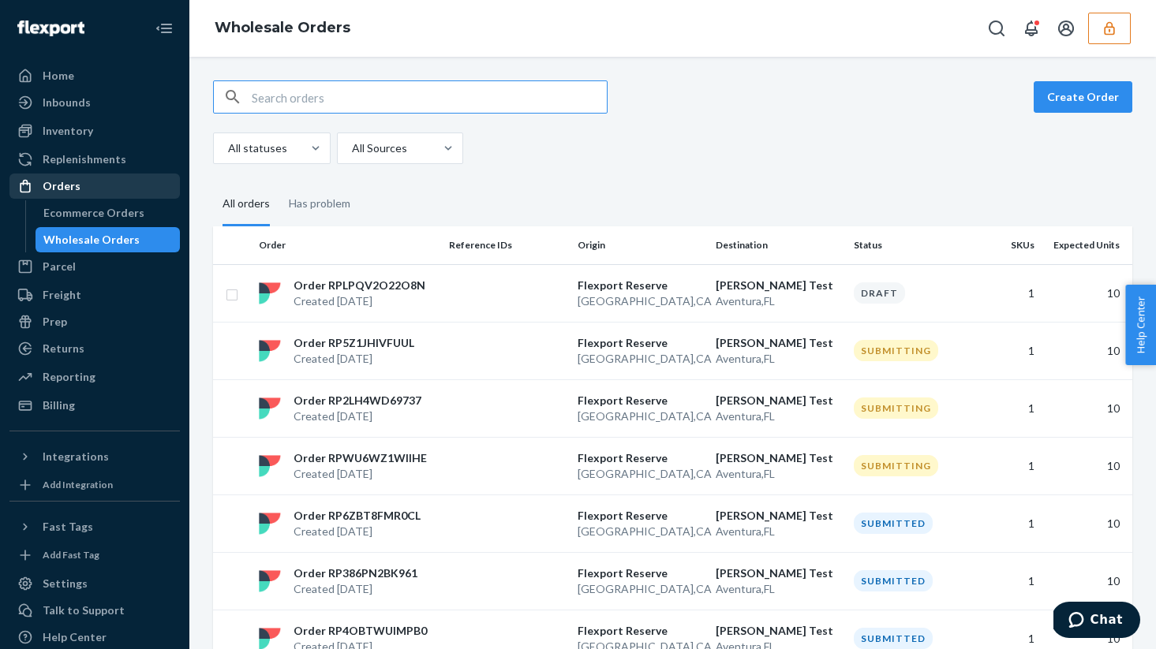
click at [136, 186] on div "Orders" at bounding box center [94, 186] width 167 height 22
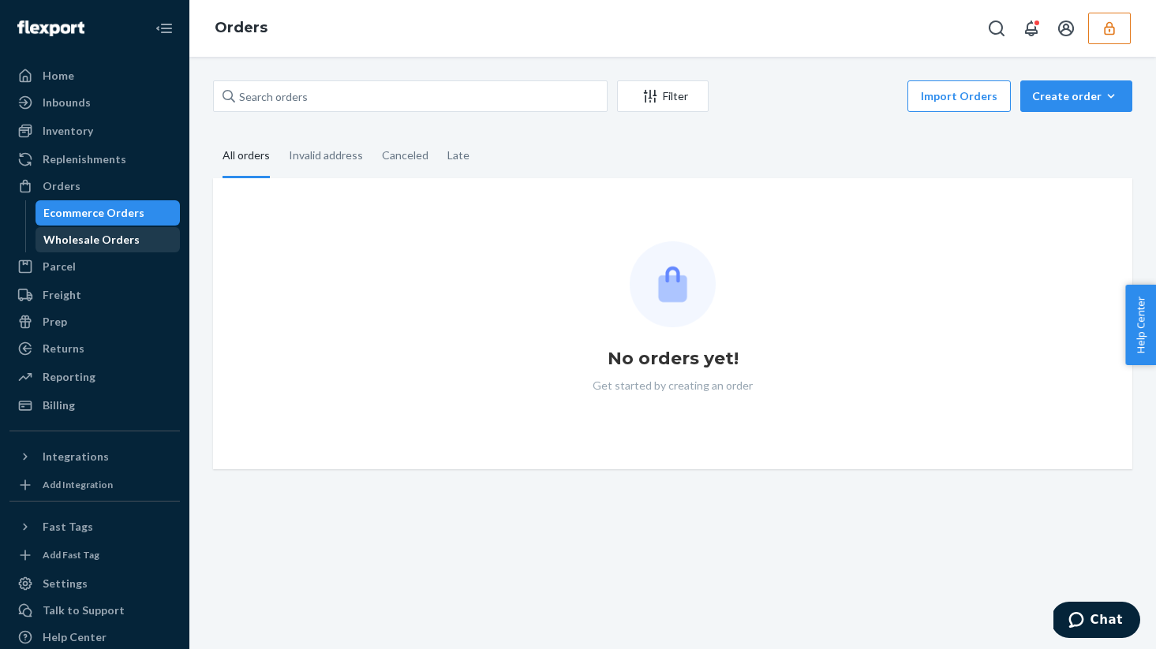
click at [119, 240] on div "Wholesale Orders" at bounding box center [91, 240] width 96 height 16
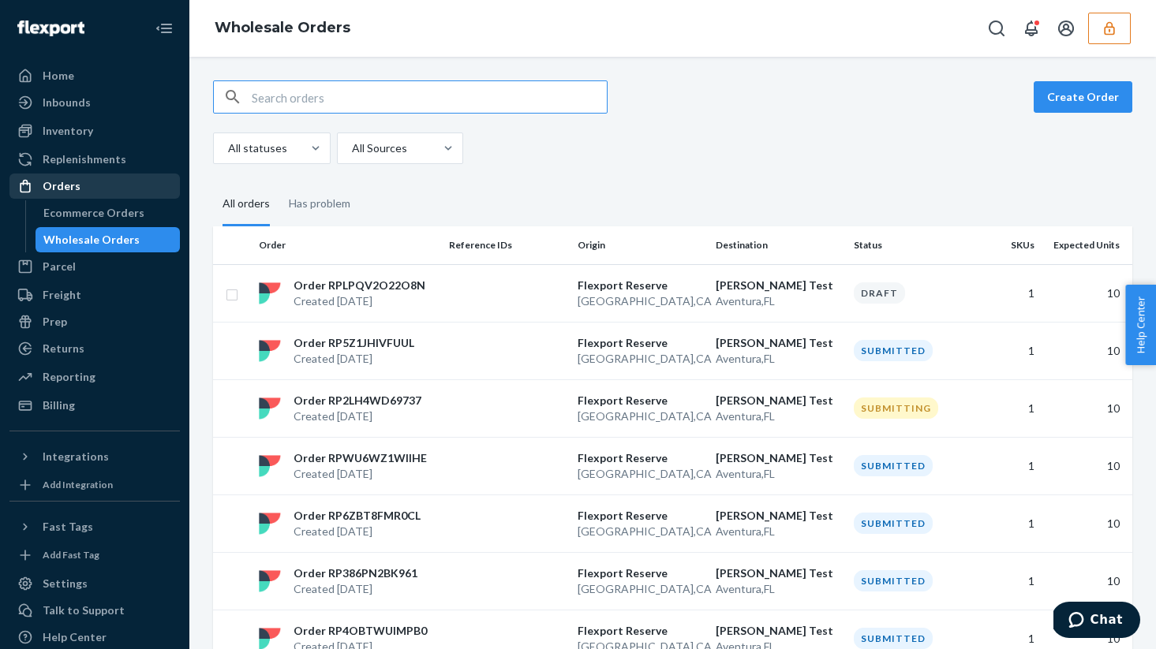
click at [119, 193] on div "Orders" at bounding box center [94, 186] width 167 height 22
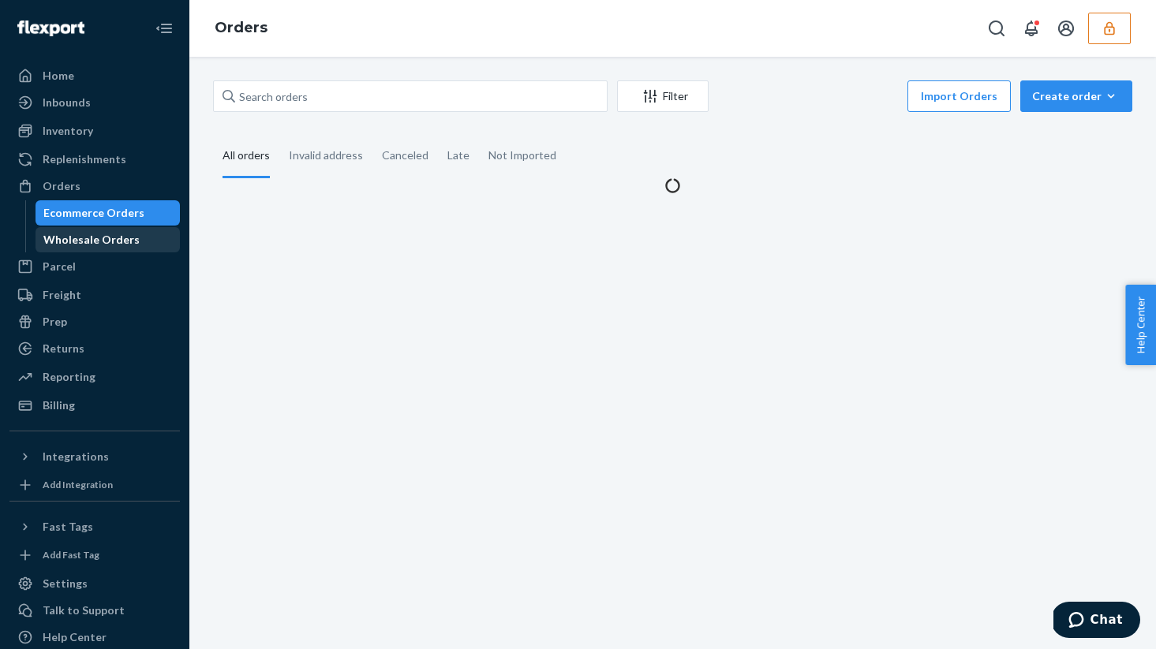
click at [108, 239] on div "Wholesale Orders" at bounding box center [91, 240] width 96 height 16
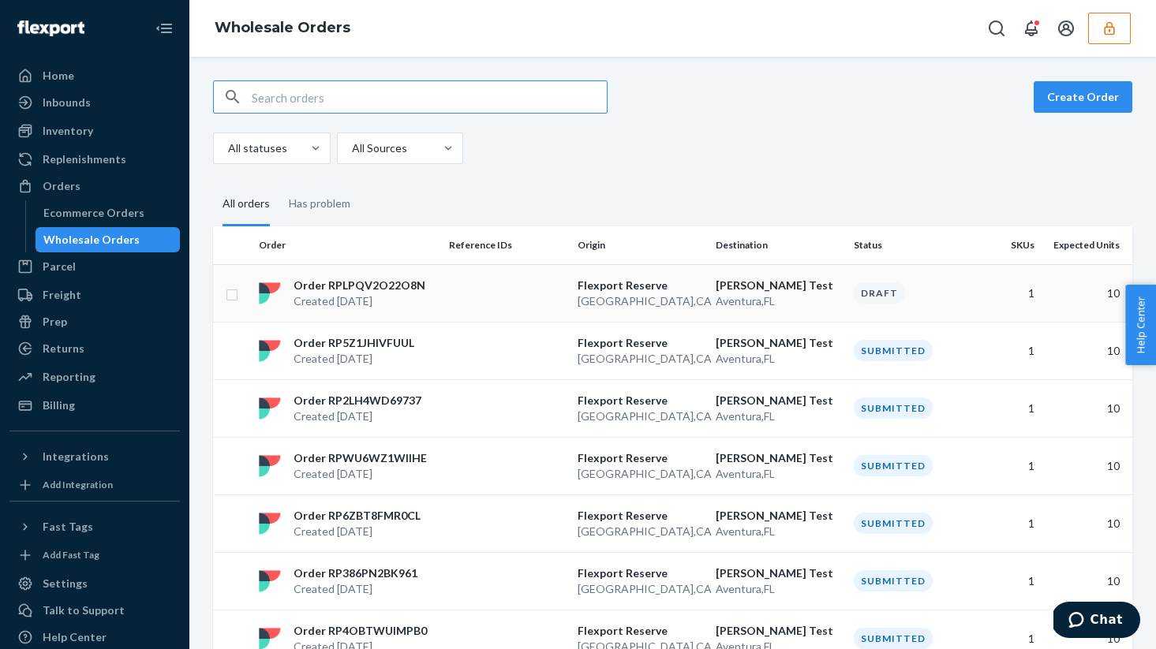
click at [384, 294] on p "Created [DATE]" at bounding box center [359, 301] width 132 height 16
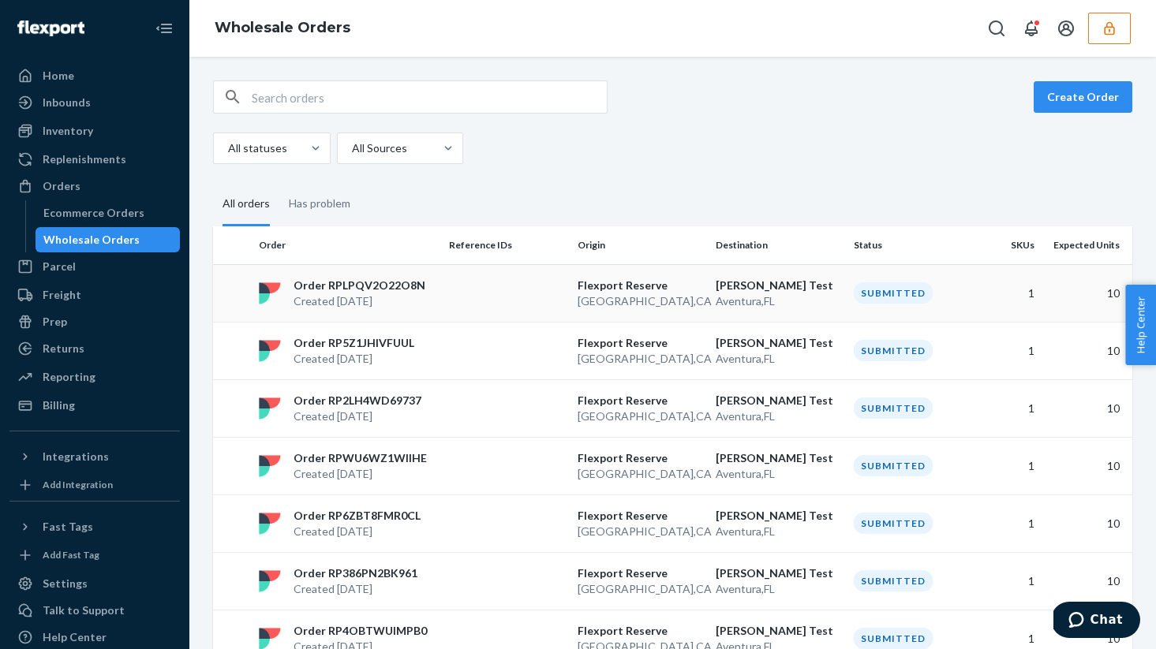
click at [383, 295] on p "Created [DATE]" at bounding box center [359, 301] width 132 height 16
drag, startPoint x: 313, startPoint y: 288, endPoint x: 398, endPoint y: 288, distance: 84.4
click at [398, 288] on p "Order RPLPQV2O22O8N" at bounding box center [359, 286] width 132 height 16
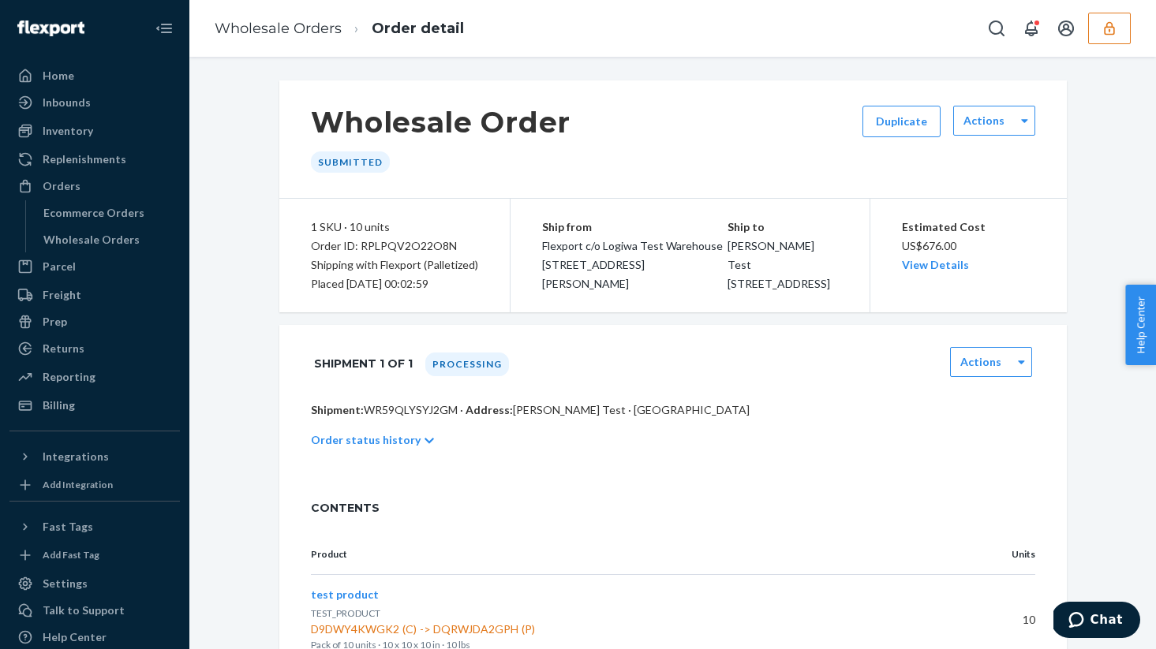
click at [215, 103] on div "Wholesale Order Submitted Duplicate Actions 1 SKU · 10 units Order ID: RPLPQV2O…" at bounding box center [672, 381] width 943 height 603
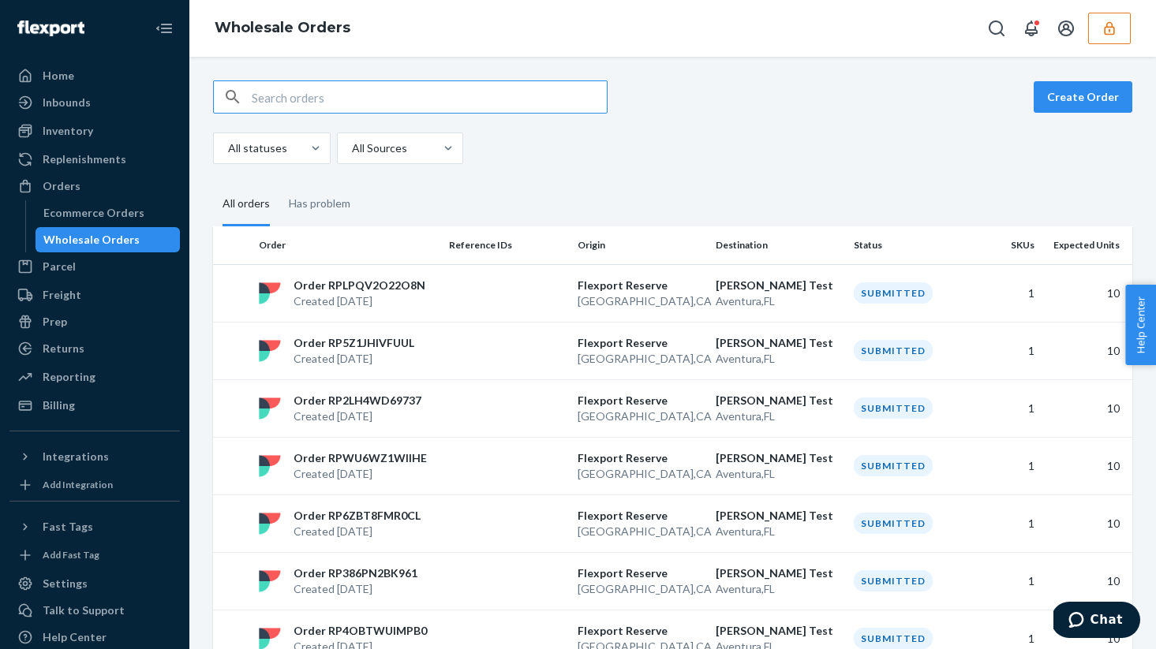
type input "RPLPQV2O22O8N"
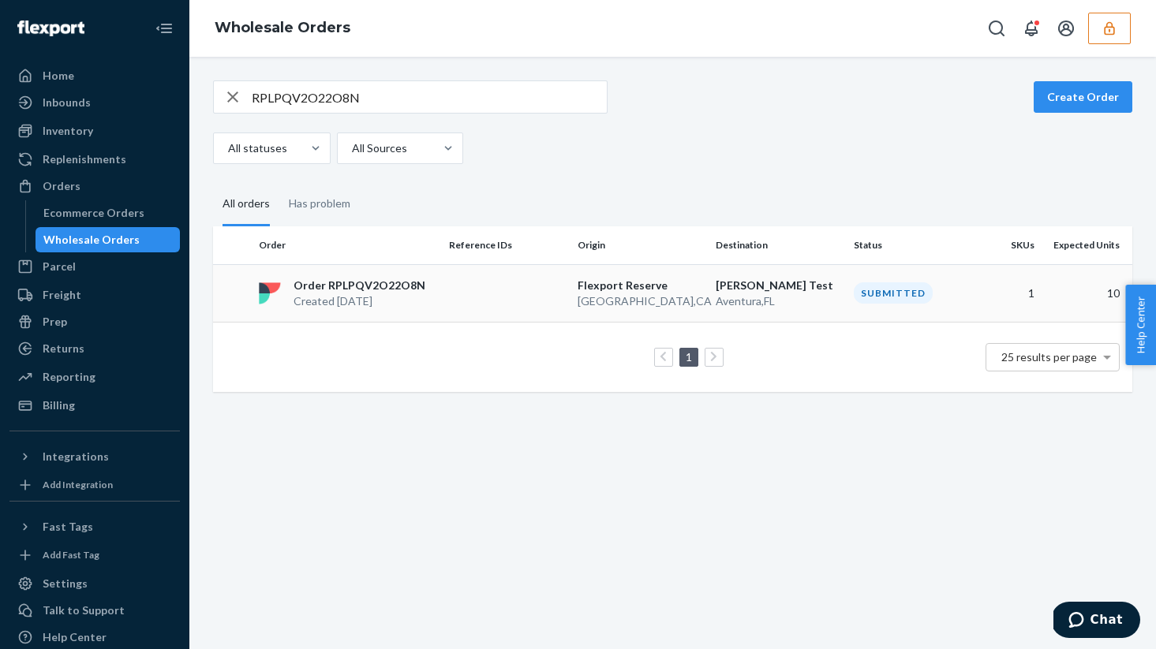
click at [405, 317] on td "Order RPLPQV2O22O8N Created Sep 24, 2025" at bounding box center [347, 293] width 190 height 58
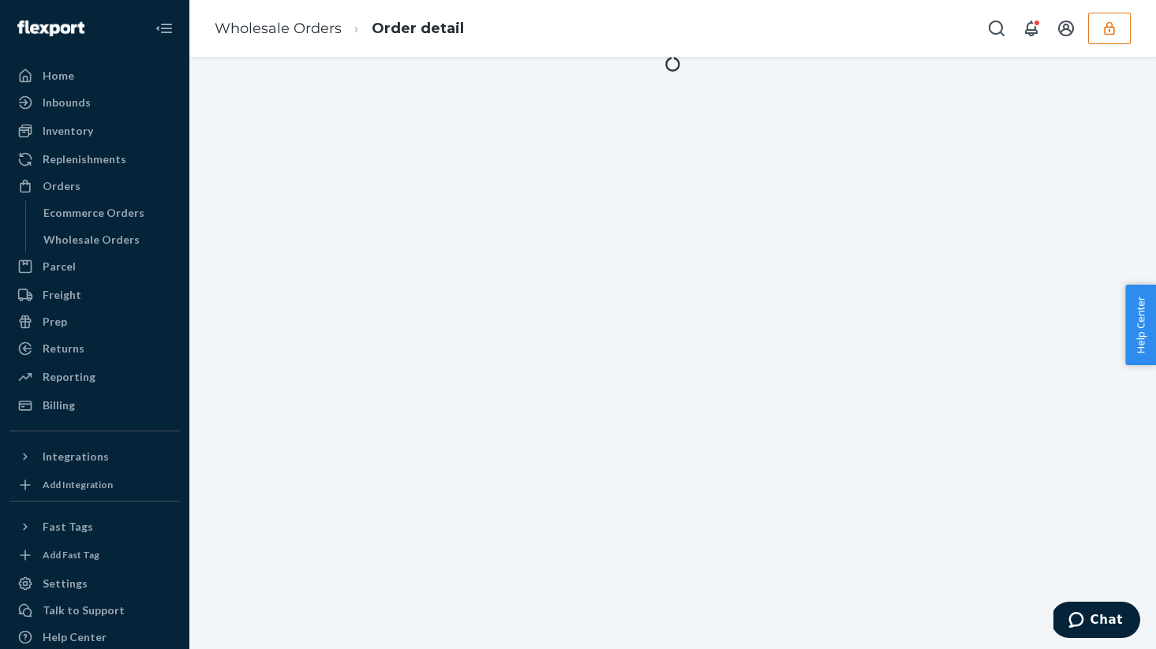
click at [405, 297] on div at bounding box center [672, 353] width 966 height 592
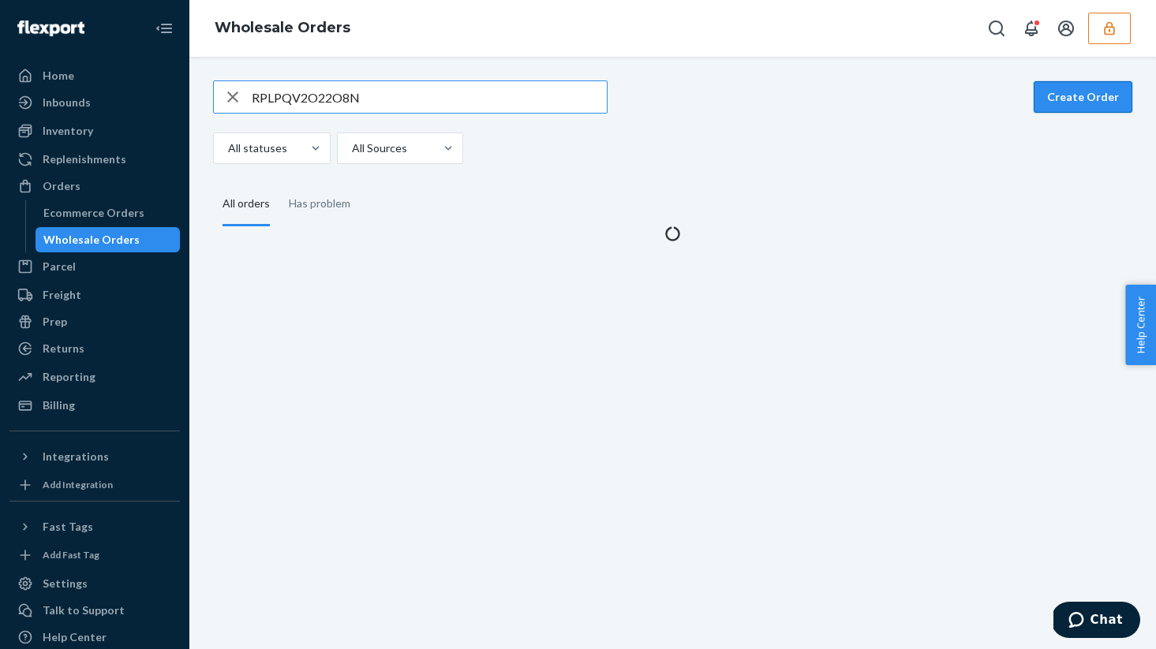
click at [1054, 105] on button "Create Order" at bounding box center [1082, 97] width 99 height 32
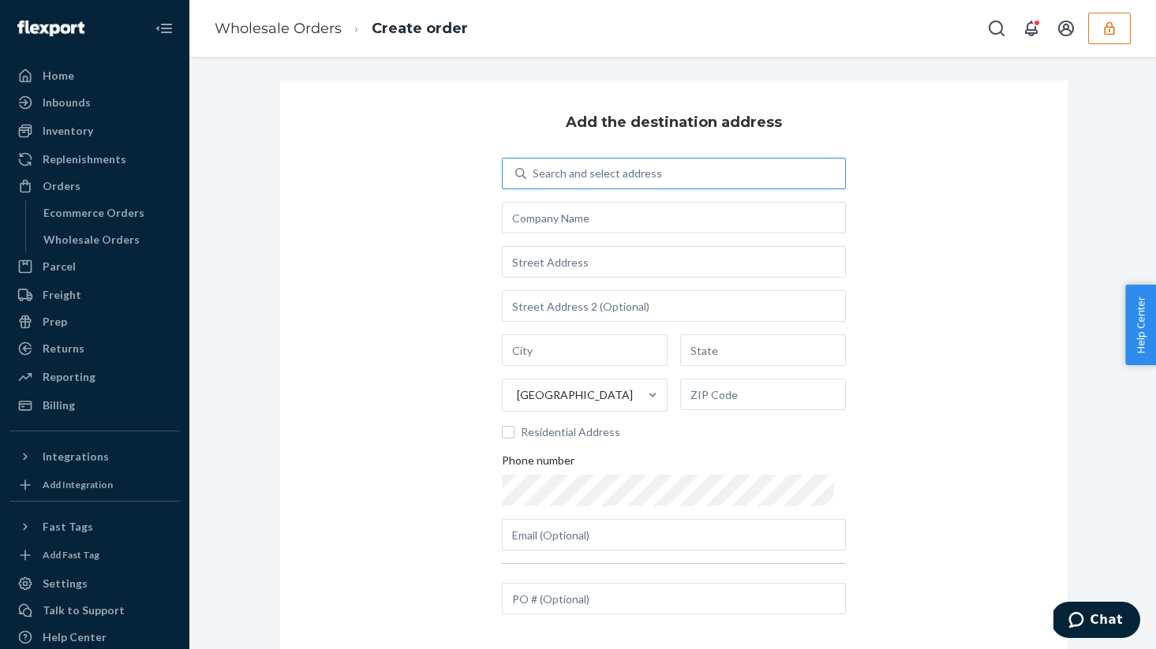
click at [637, 188] on div "Search and select address" at bounding box center [674, 174] width 344 height 32
click at [534, 181] on input "Search and select address" at bounding box center [533, 174] width 2 height 16
type input "shub"
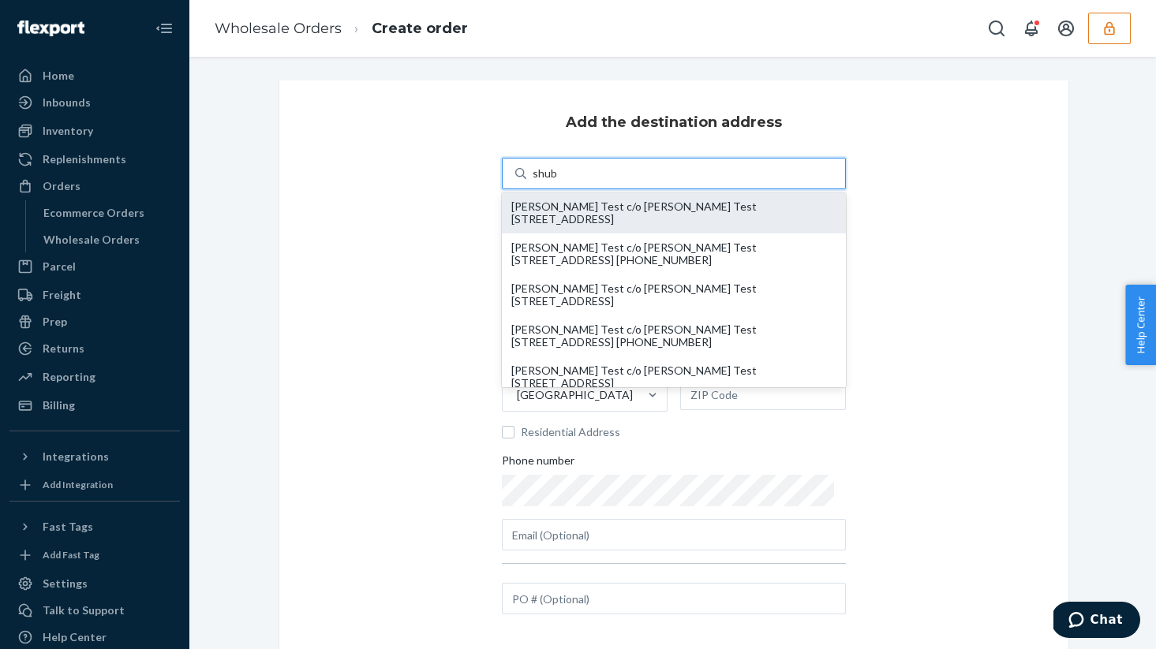
click at [651, 211] on div "Shubham Test c/o Shubham Test 19501 Biscayne Blvd Aventura, FL 33180" at bounding box center [673, 212] width 325 height 25
click at [557, 181] on input "shub" at bounding box center [544, 174] width 24 height 16
type input "[PERSON_NAME] Test"
type input "19501 Biscayne Blvd"
type input "Aventura"
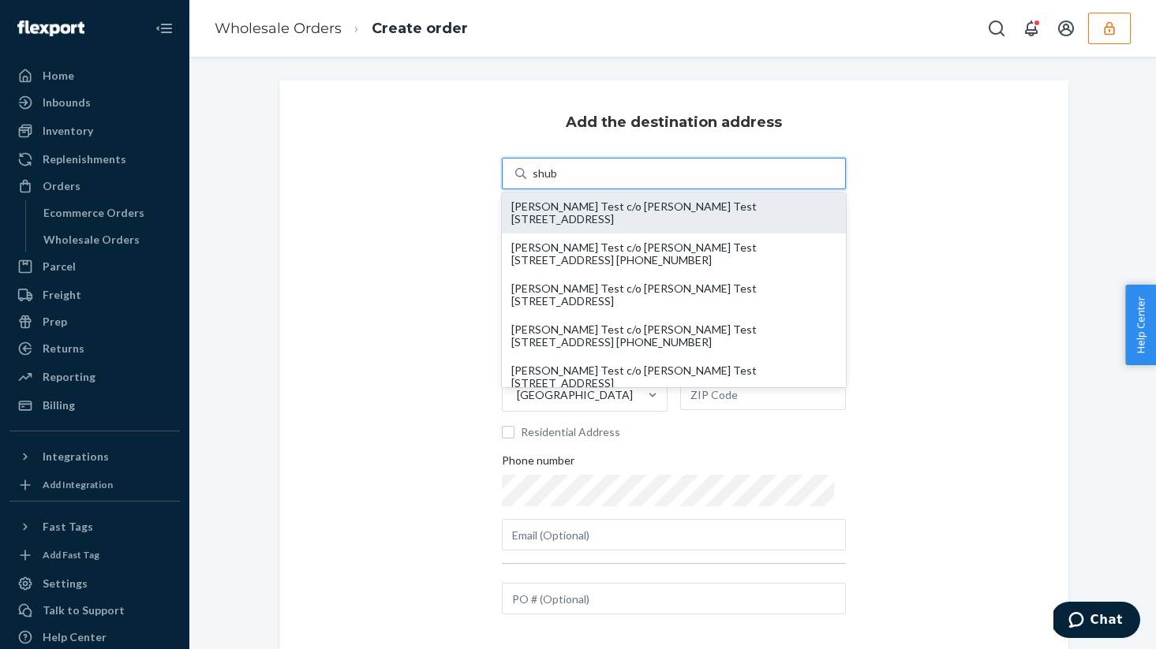
type input "FL"
type input "33180"
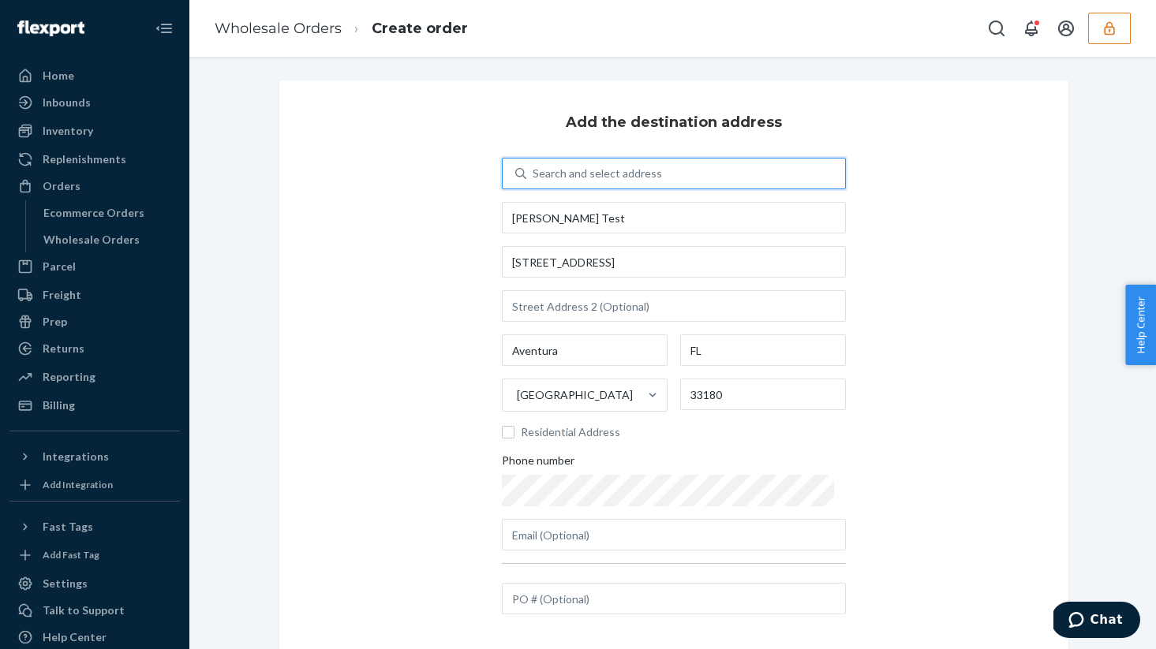
scroll to position [109, 0]
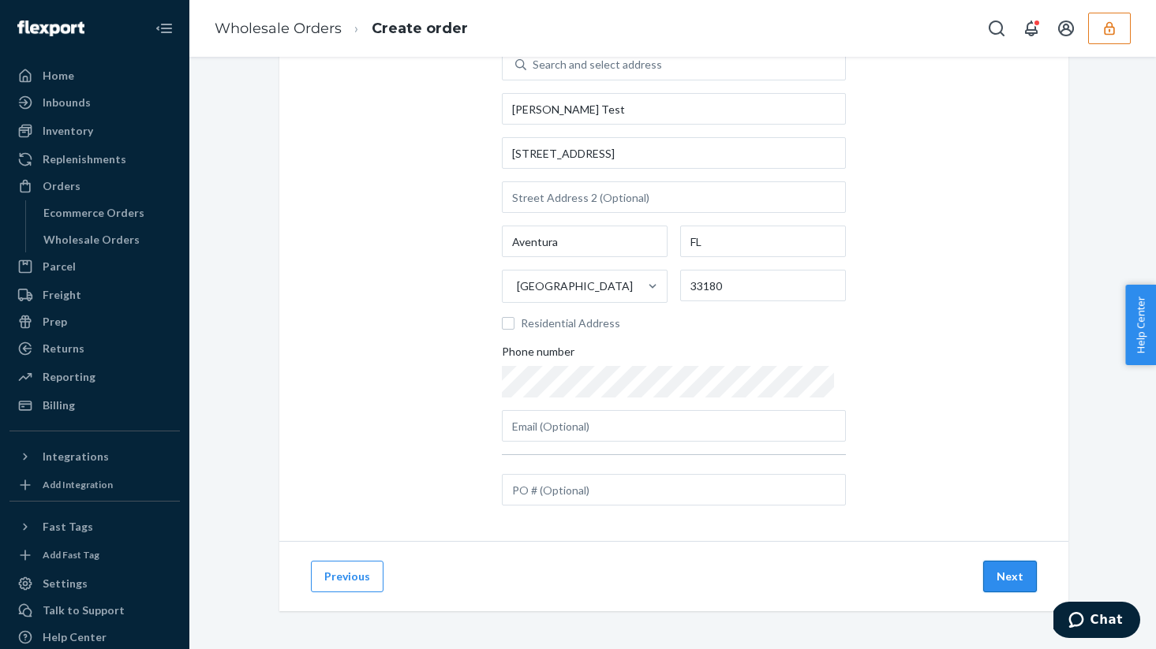
click at [1023, 568] on button "Next" at bounding box center [1010, 577] width 54 height 32
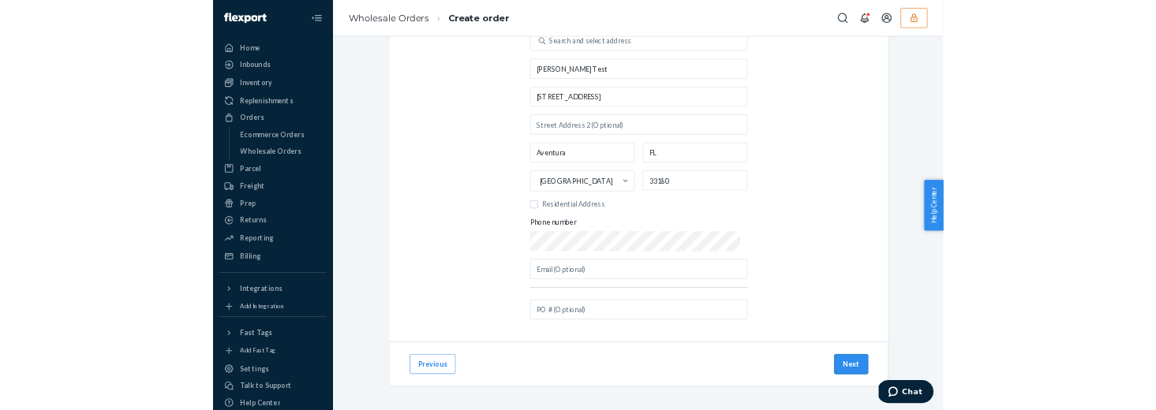
scroll to position [0, 0]
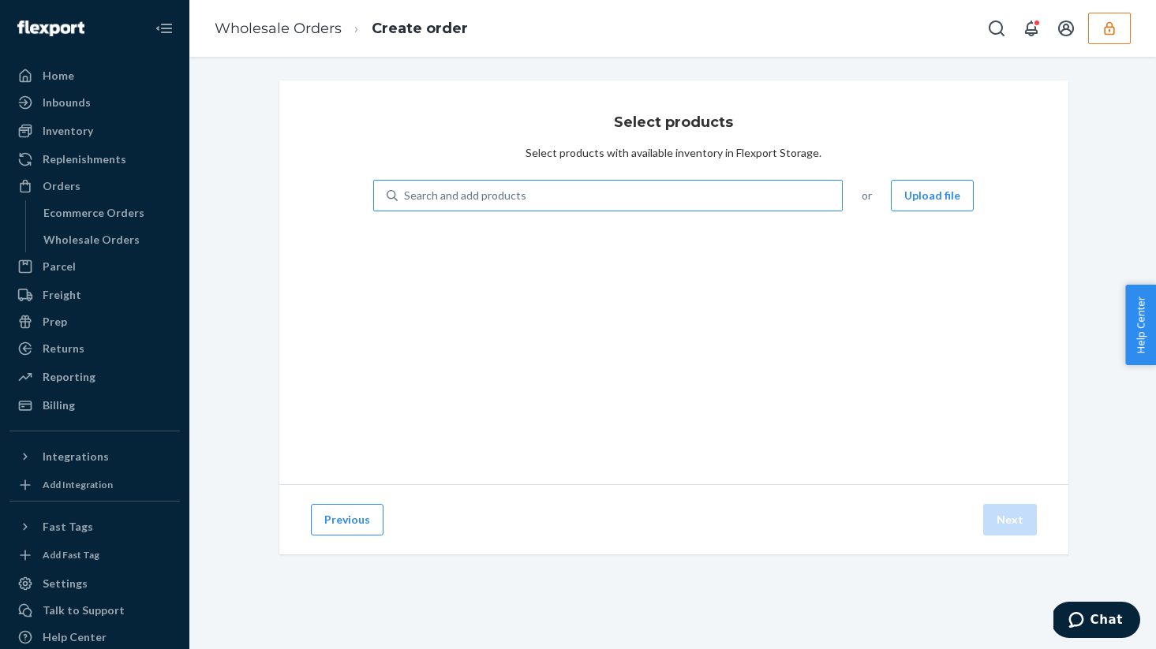
click at [763, 200] on div "Search and add products" at bounding box center [620, 195] width 445 height 28
click at [405, 200] on input "Search and add products" at bounding box center [405, 196] width 2 height 16
type input "test"
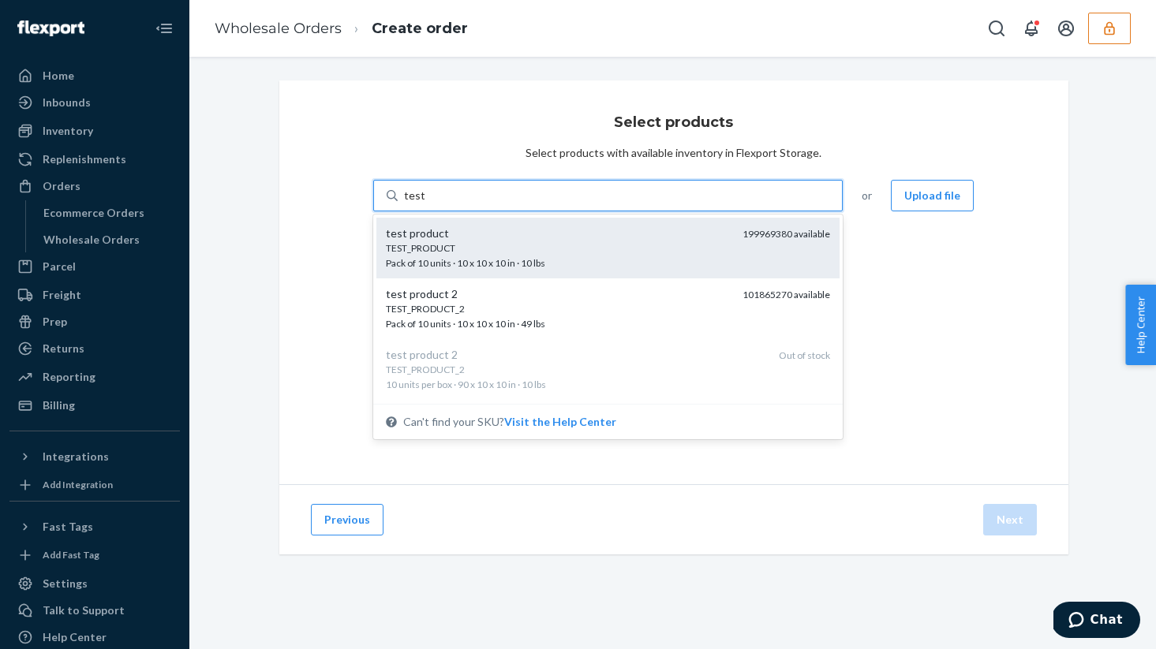
click at [550, 261] on div "TEST_PRODUCT Pack of 10 units · 10 x 10 x 10 in · 10 lbs" at bounding box center [558, 255] width 345 height 29
click at [424, 204] on input "test" at bounding box center [414, 196] width 21 height 16
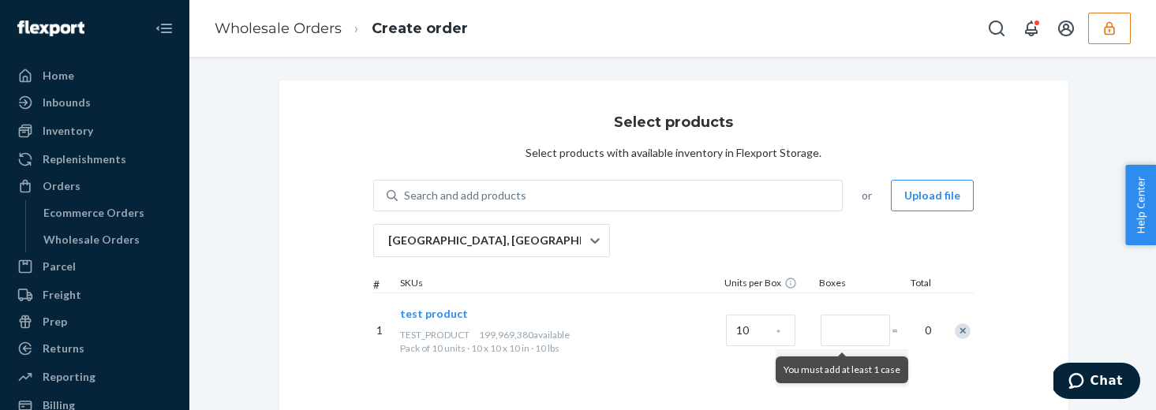
scroll to position [182, 0]
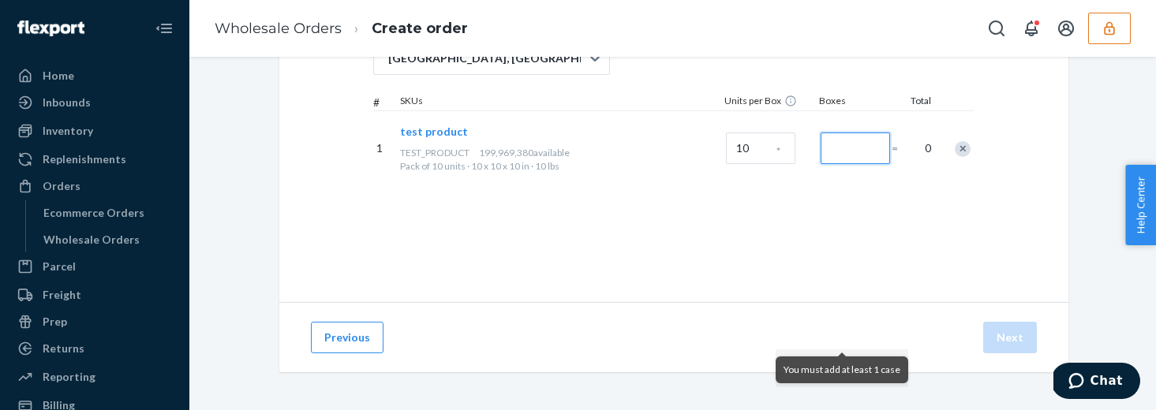
click at [848, 151] on input "Number of boxes" at bounding box center [854, 149] width 69 height 32
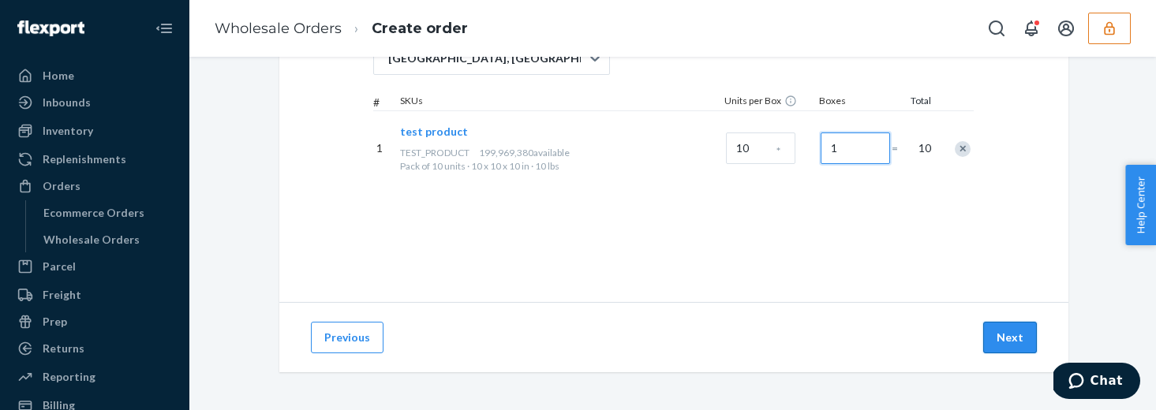
type input "1"
click at [1010, 337] on button "Next" at bounding box center [1010, 338] width 54 height 32
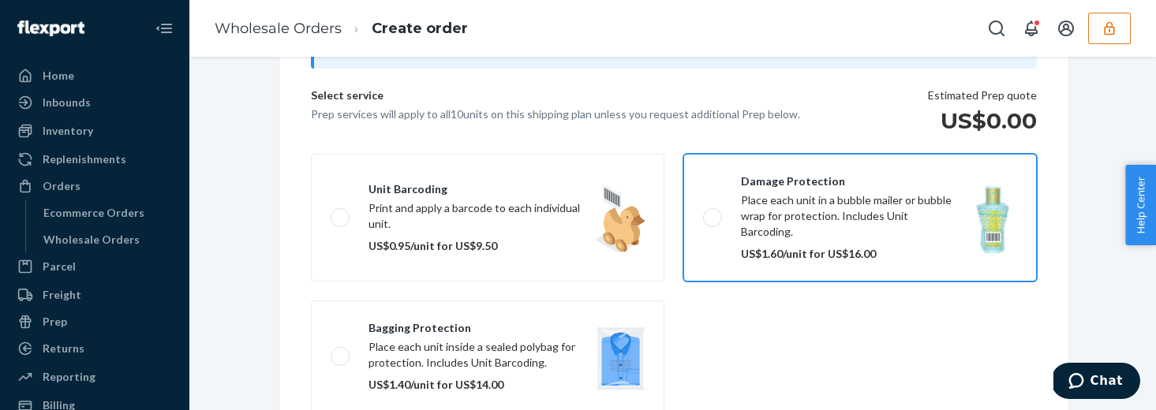
scroll to position [9, 0]
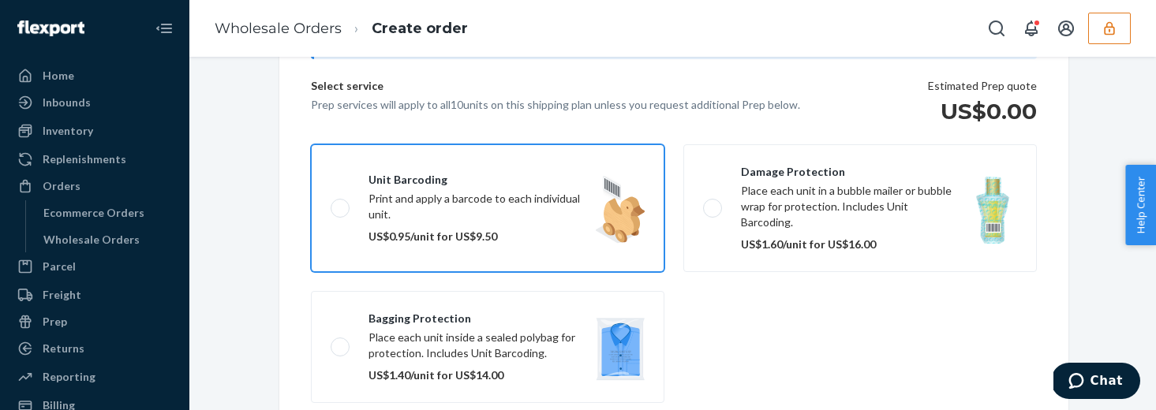
click at [511, 200] on label "Unit barcoding Print and apply a barcode to each individual unit. US$0.95/unit …" at bounding box center [487, 208] width 353 height 128
click at [341, 203] on input "Unit barcoding Print and apply a barcode to each individual unit. US$0.95/unit …" at bounding box center [336, 208] width 10 height 10
checkbox input "true"
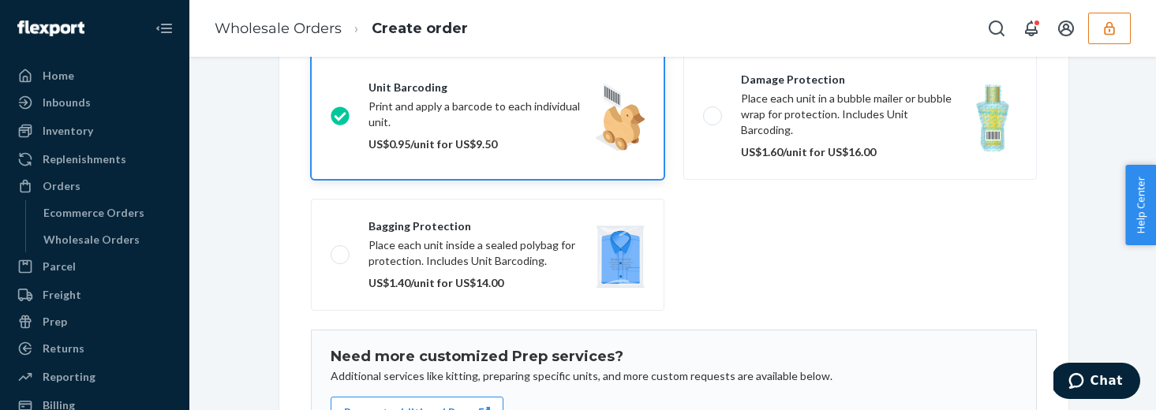
scroll to position [327, 0]
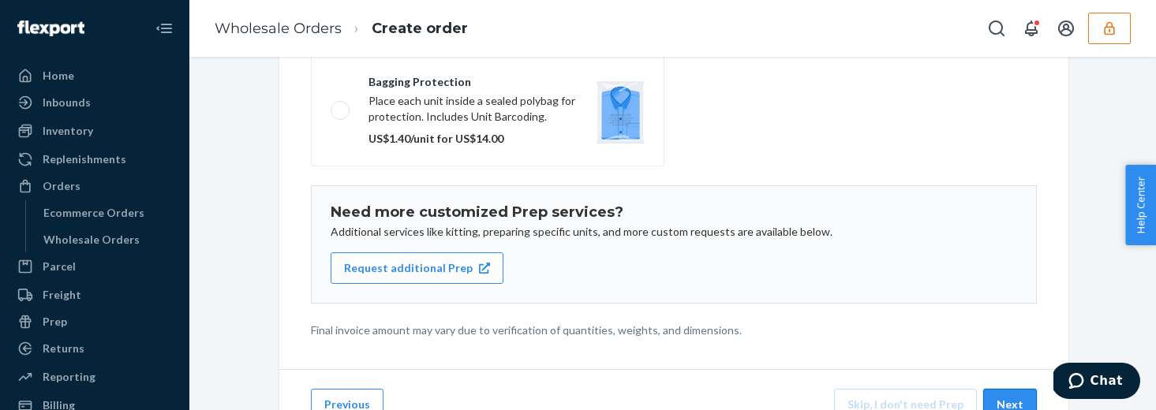
click at [1010, 394] on button "Next" at bounding box center [1010, 405] width 54 height 32
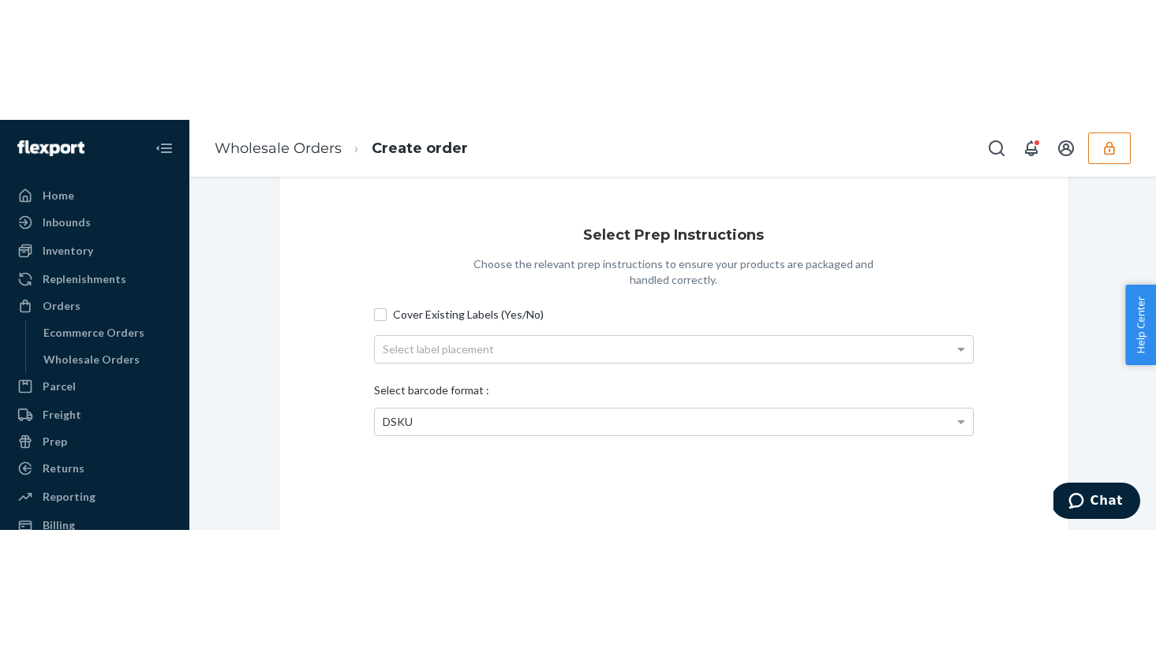
scroll to position [182, 0]
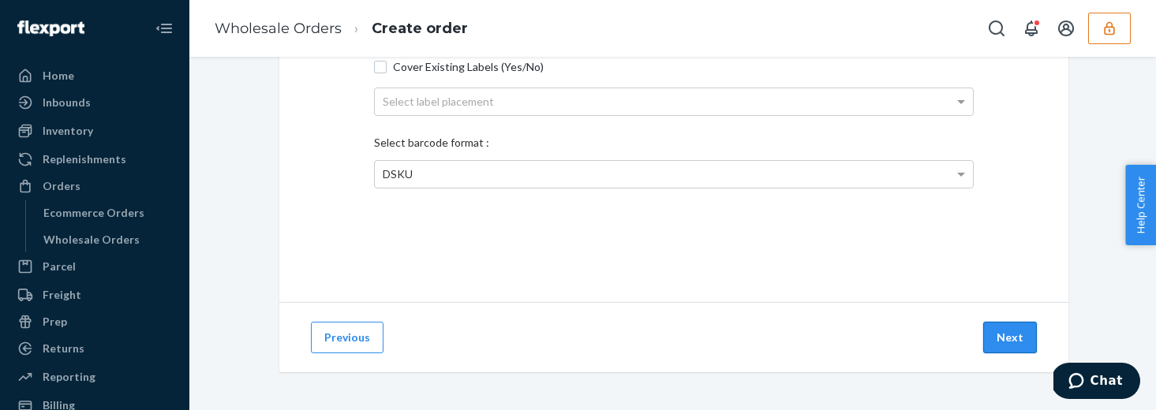
click at [1004, 331] on button "Next" at bounding box center [1010, 338] width 54 height 32
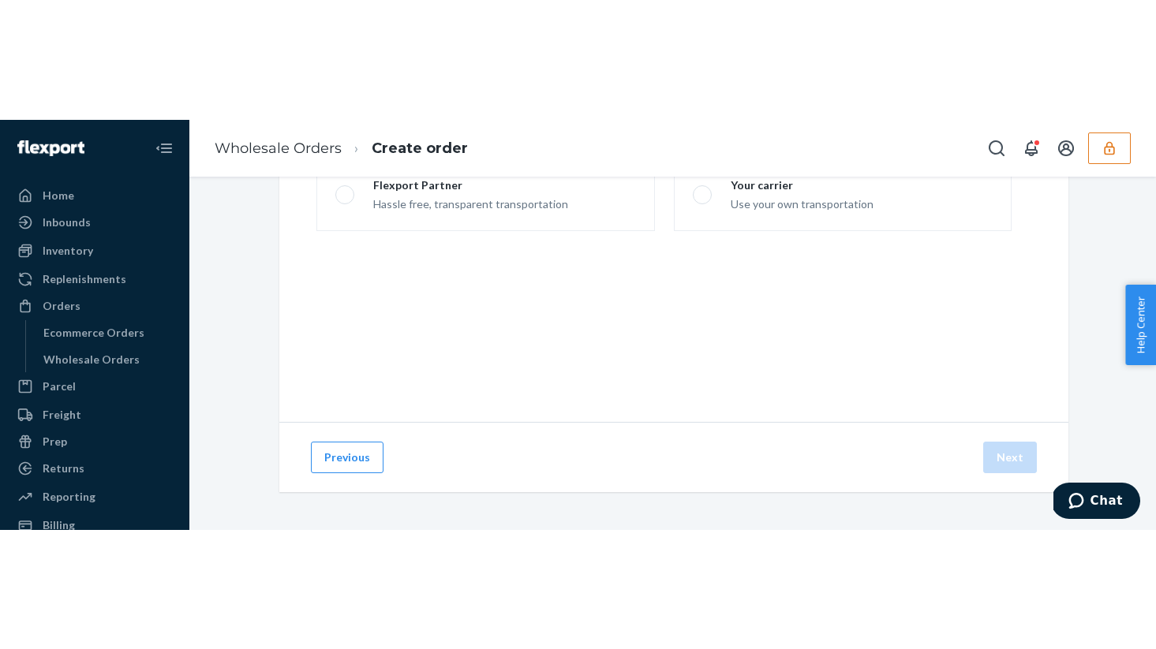
scroll to position [0, 0]
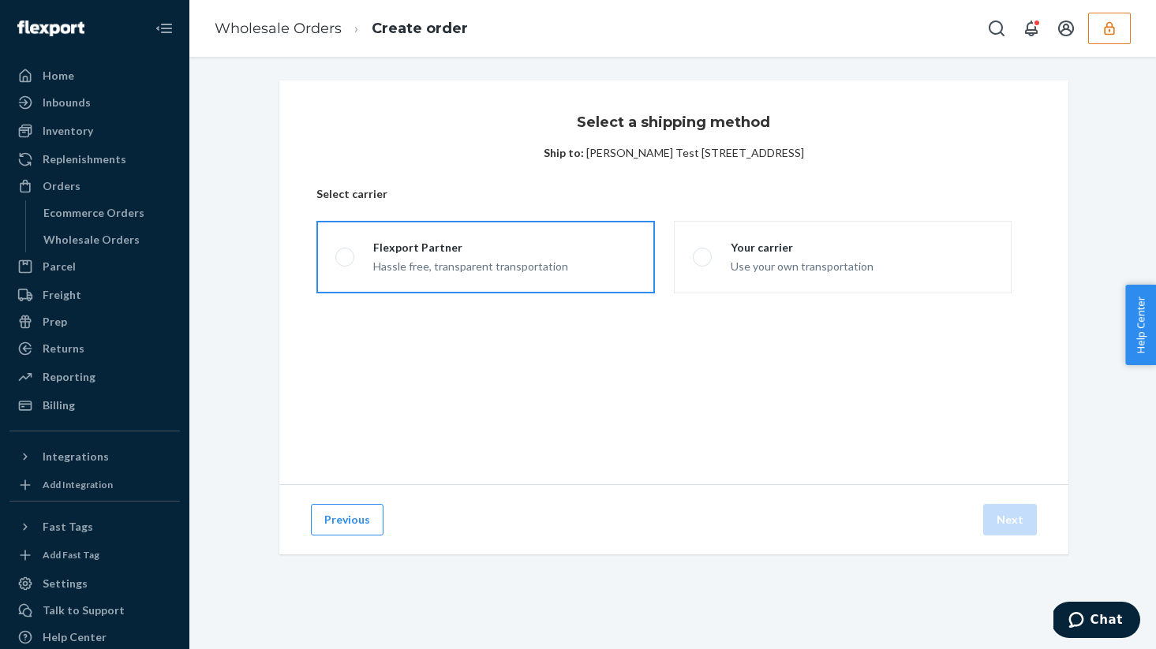
click at [443, 259] on div "Hassle free, transparent transportation" at bounding box center [470, 265] width 195 height 19
click at [345, 259] on input "Flexport Partner Hassle free, transparent transportation" at bounding box center [340, 257] width 10 height 10
radio input "true"
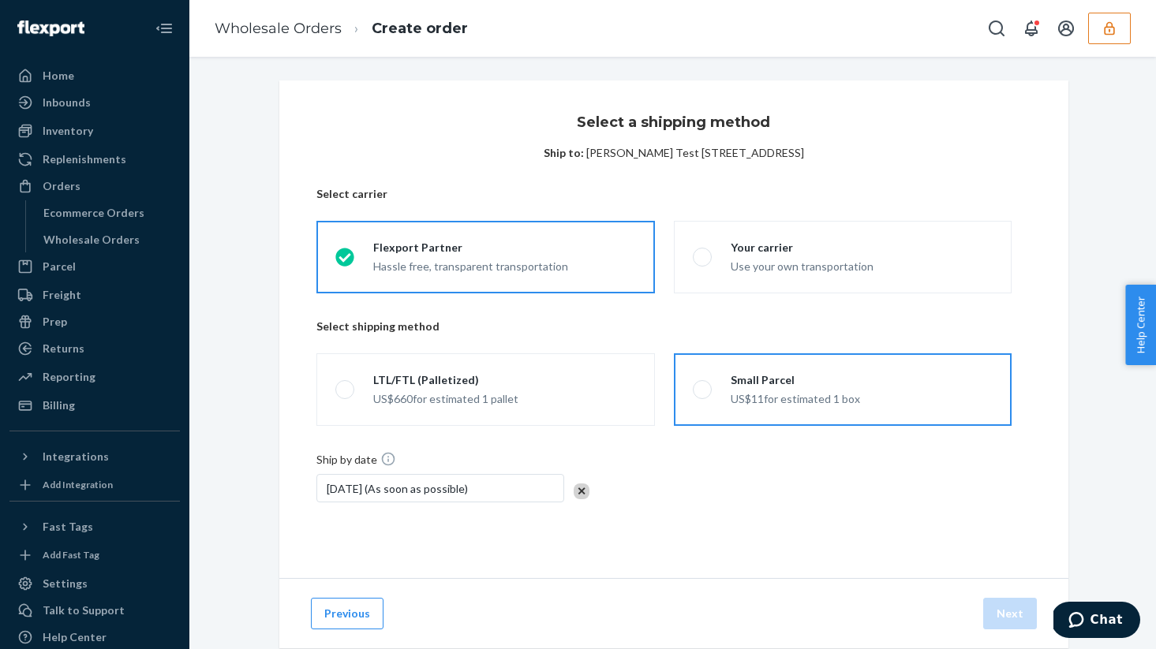
click at [749, 405] on div "US$11 for estimated 1 box" at bounding box center [794, 397] width 129 height 19
click at [703, 395] on input "Small Parcel US$11 for estimated 1 box" at bounding box center [698, 390] width 10 height 10
radio input "true"
click at [997, 612] on button "Next" at bounding box center [1010, 614] width 54 height 32
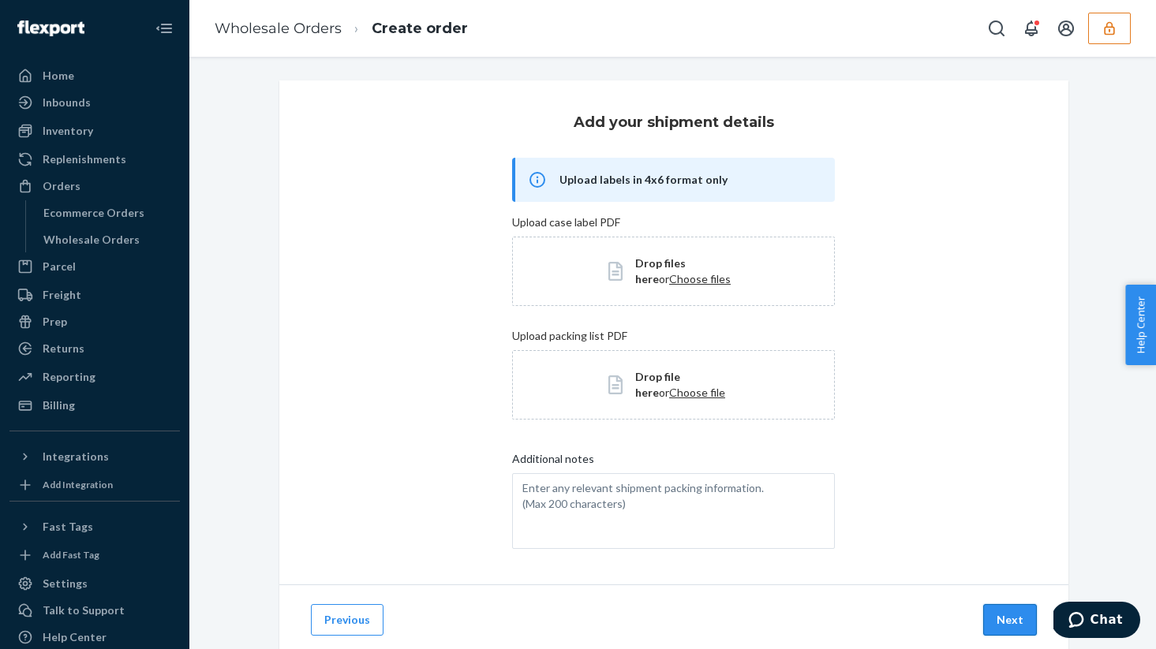
click at [1022, 622] on button "Next" at bounding box center [1010, 620] width 54 height 32
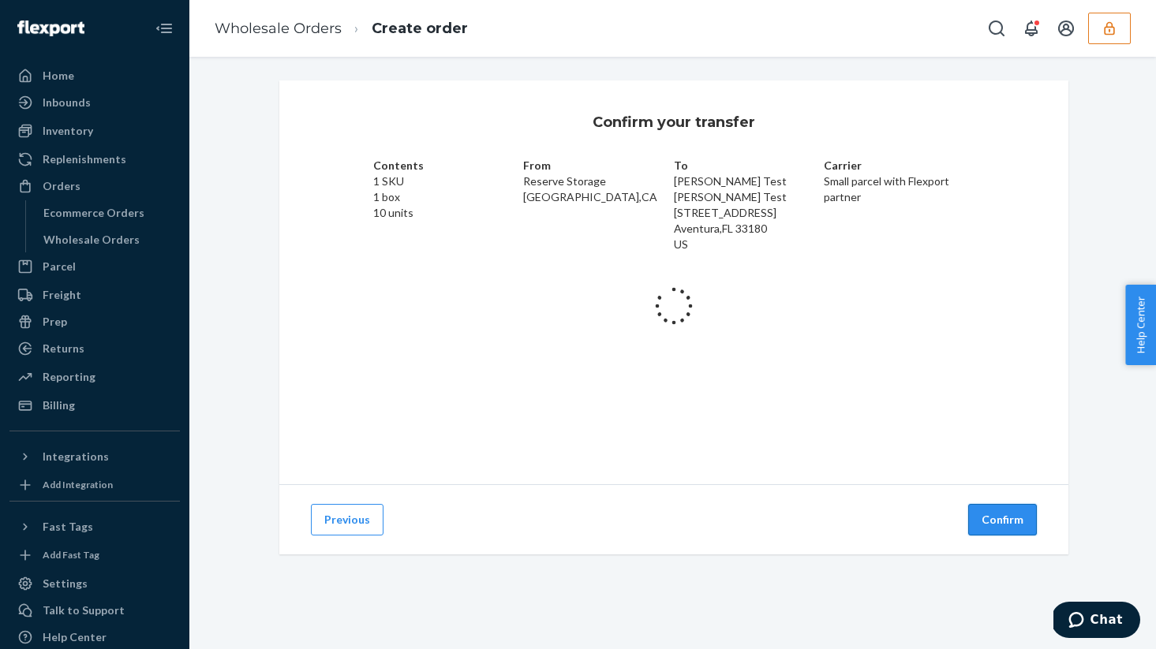
click at [998, 528] on button "Confirm" at bounding box center [1002, 520] width 69 height 32
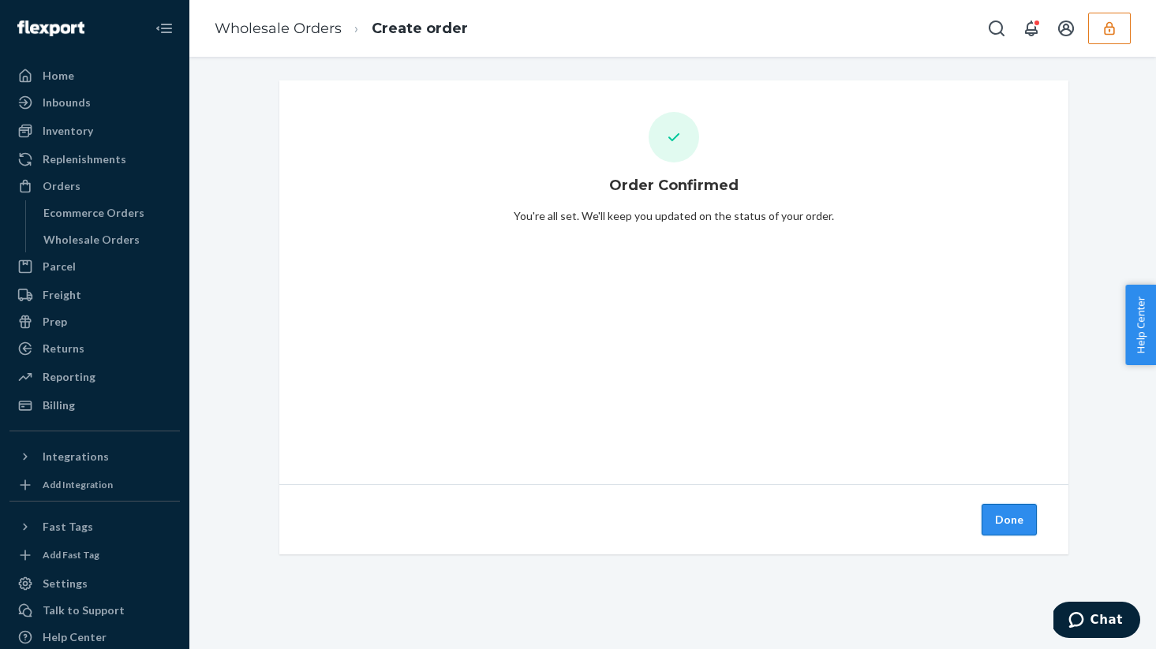
click at [992, 525] on button "Done" at bounding box center [1008, 520] width 55 height 32
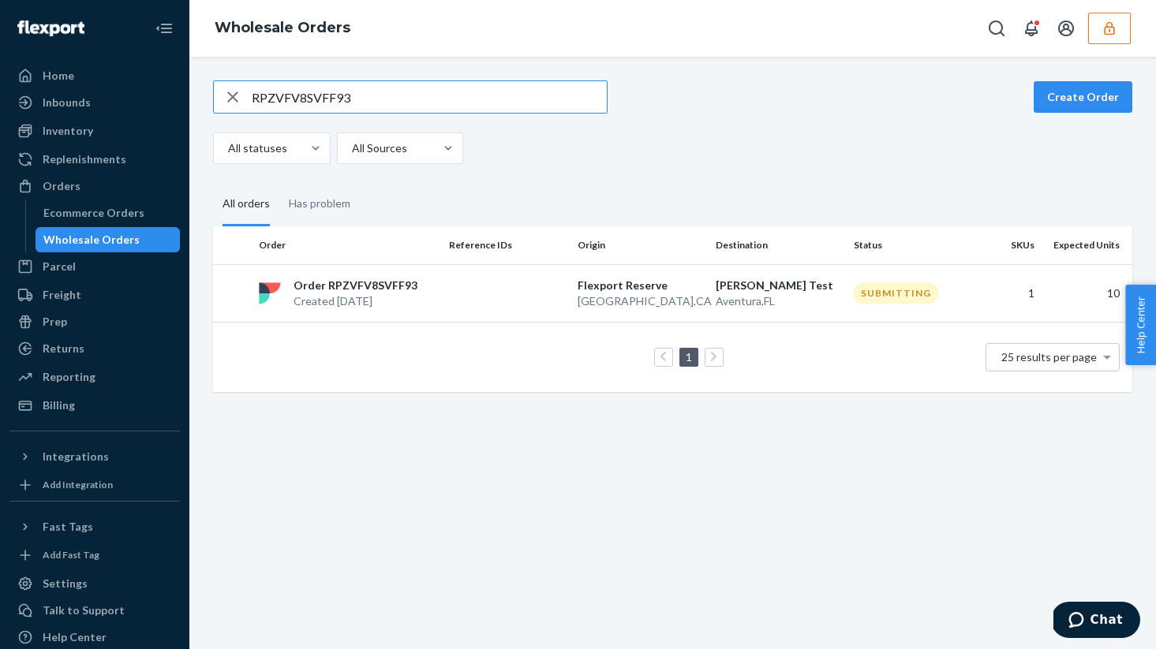
type input "RPZVFV8SVFF93"
click at [439, 263] on th "Order" at bounding box center [347, 245] width 190 height 38
click at [427, 301] on div "Order RPZVFV8SVFF93 Created Sep 24, 2025" at bounding box center [347, 294] width 190 height 32
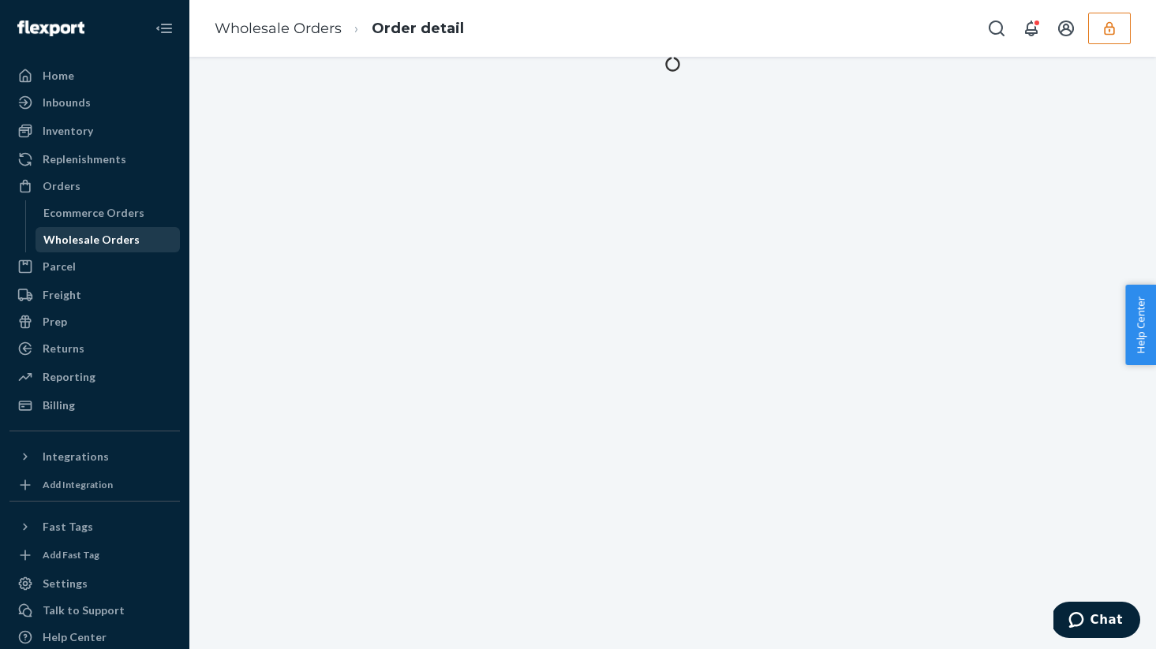
click at [121, 242] on div "Wholesale Orders" at bounding box center [91, 240] width 96 height 16
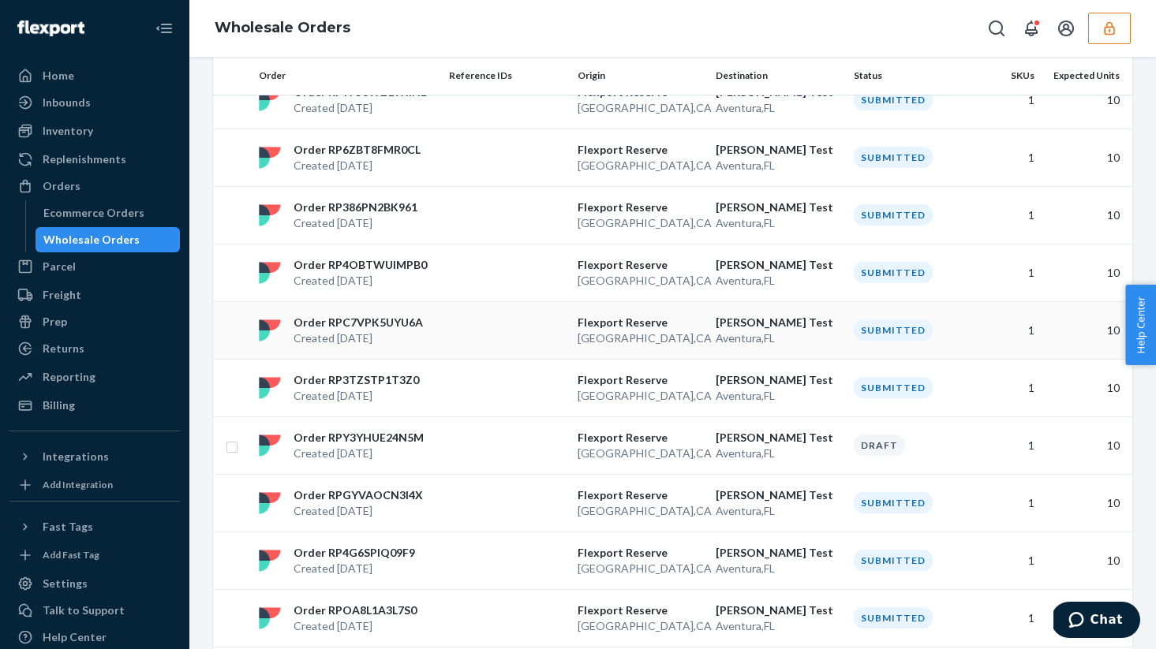
scroll to position [425, 0]
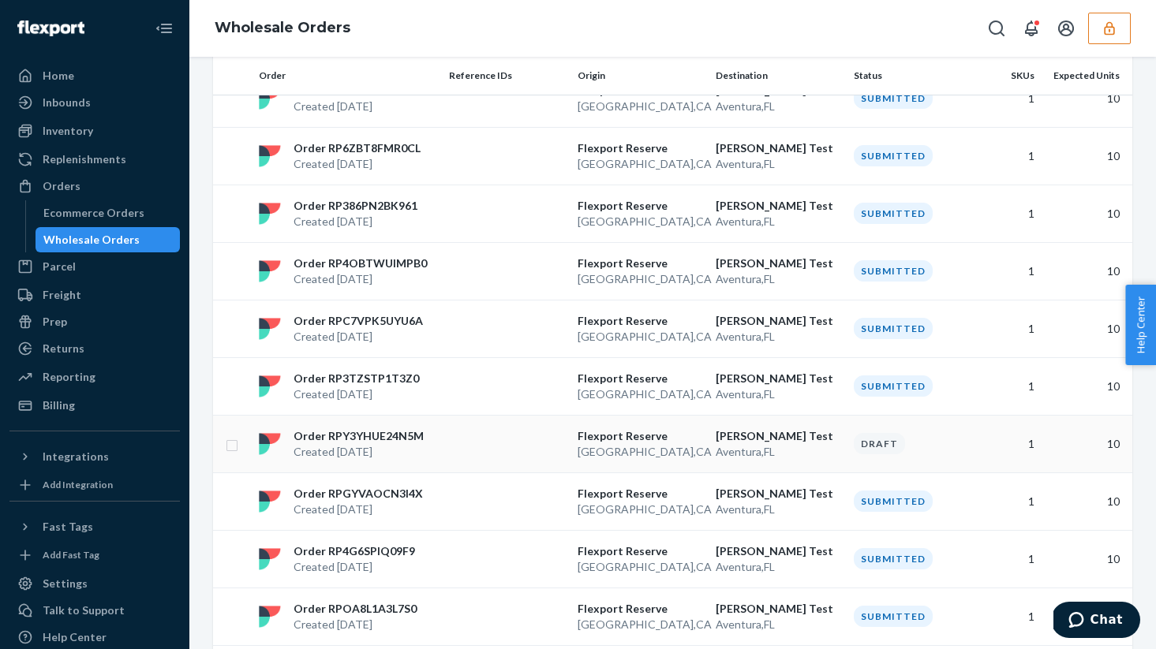
click at [411, 451] on p "Created [DATE]" at bounding box center [358, 452] width 130 height 16
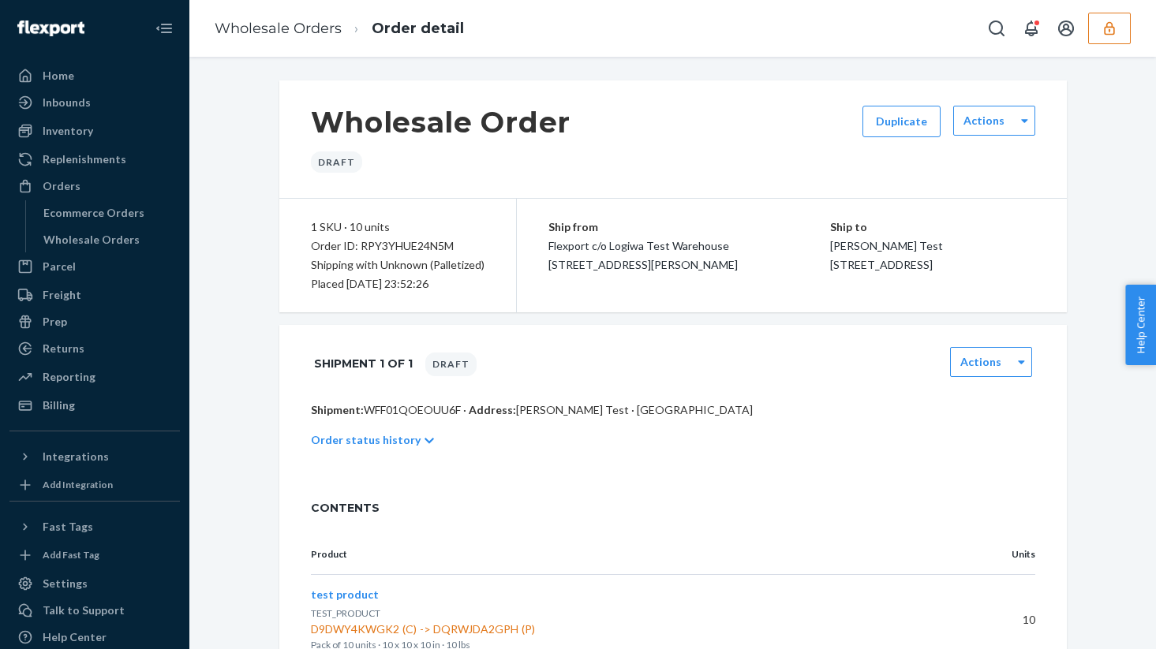
click at [408, 418] on p "Shipment: WFF01QOEOUU6F · Address: Shubham Test · Aventura, FL 33180" at bounding box center [673, 410] width 724 height 16
click at [123, 245] on div "Wholesale Orders" at bounding box center [91, 240] width 96 height 16
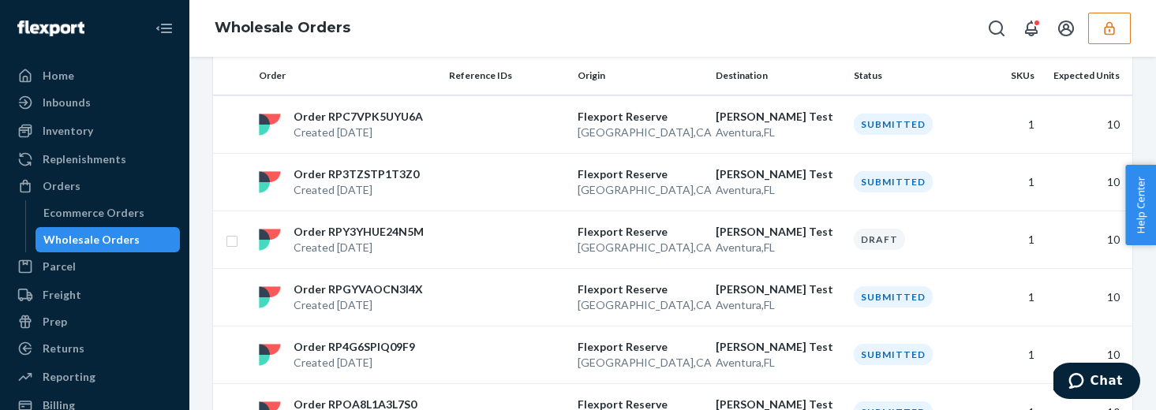
scroll to position [626, 0]
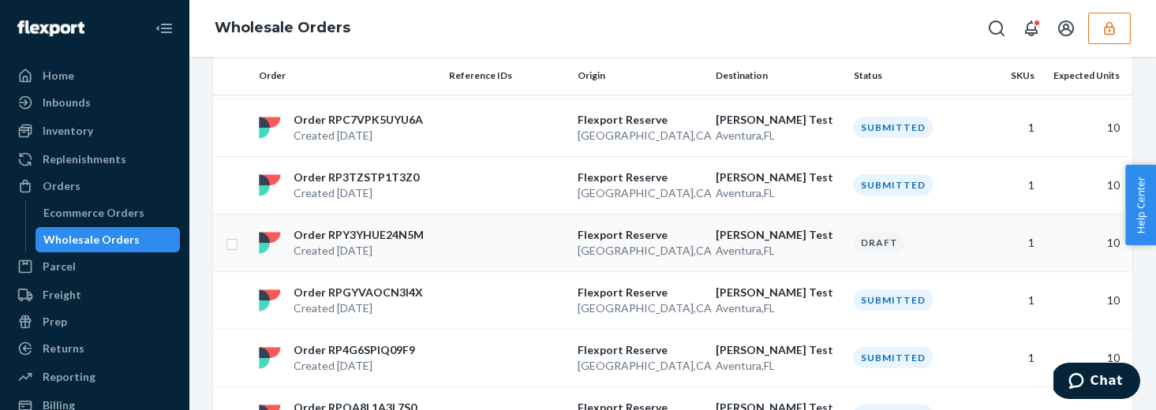
click at [461, 244] on td at bounding box center [507, 243] width 129 height 58
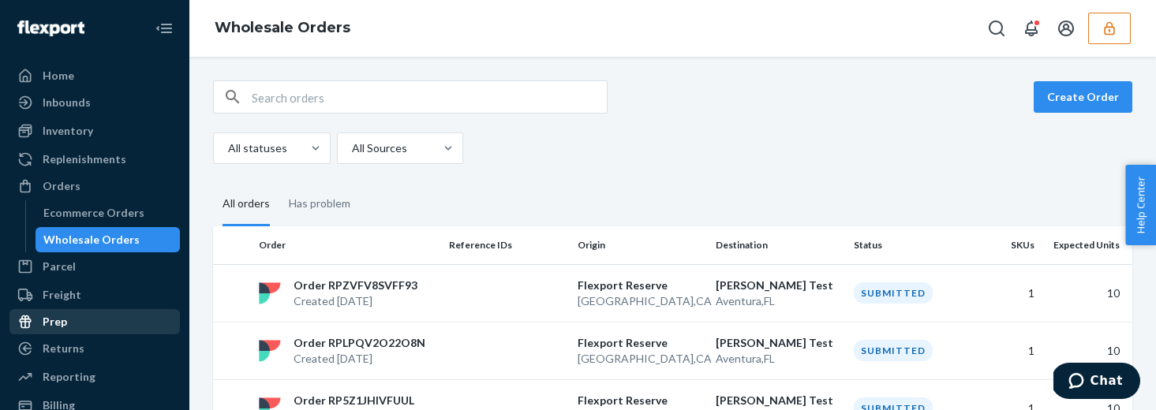
click at [91, 311] on div "Prep" at bounding box center [94, 322] width 167 height 22
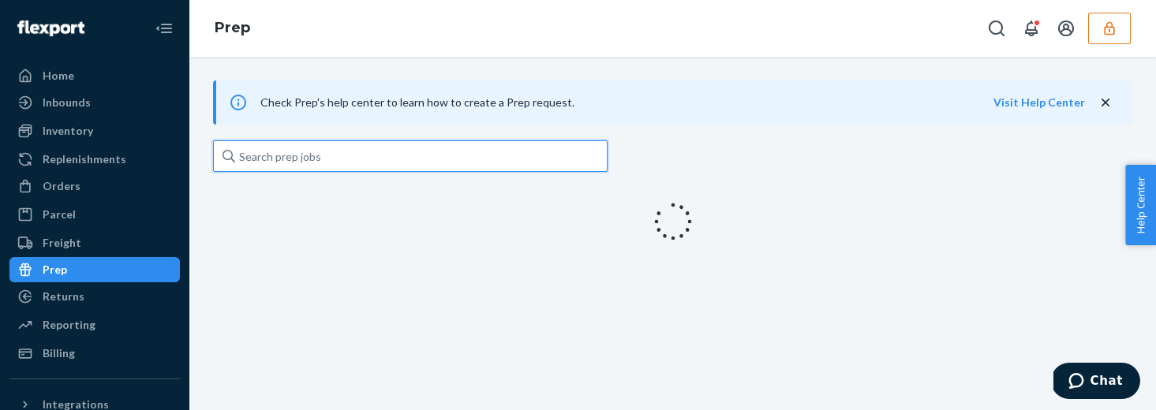
click at [320, 155] on input "text" at bounding box center [410, 156] width 394 height 32
paste input "W7JS158YBHFJ5"
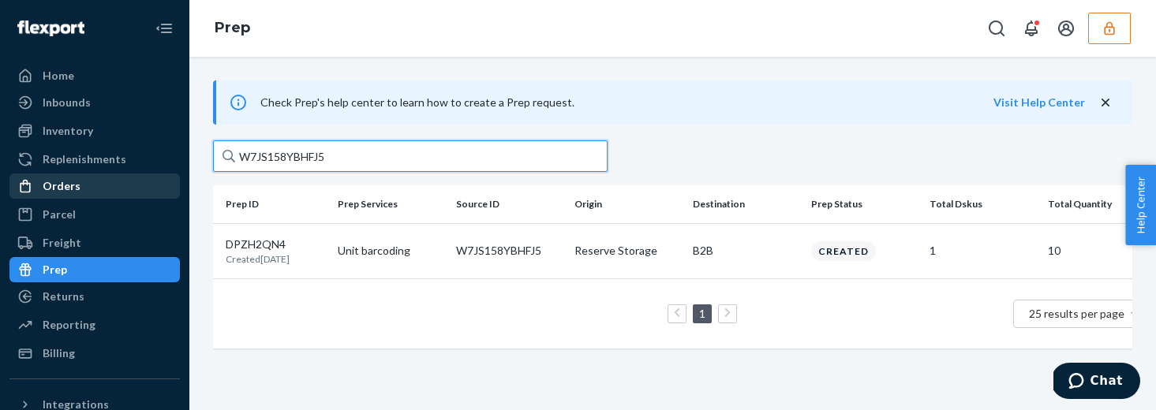
type input "W7JS158YBHFJ5"
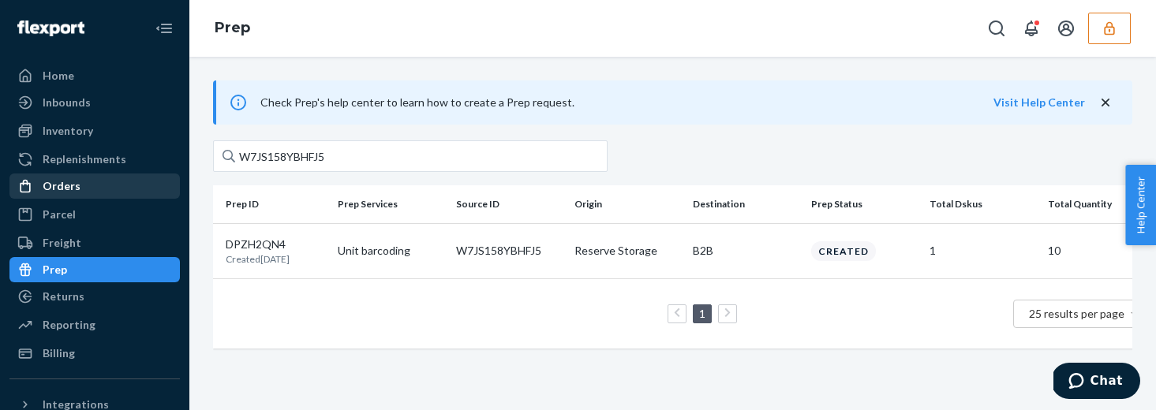
click at [135, 187] on div "Orders" at bounding box center [94, 186] width 167 height 22
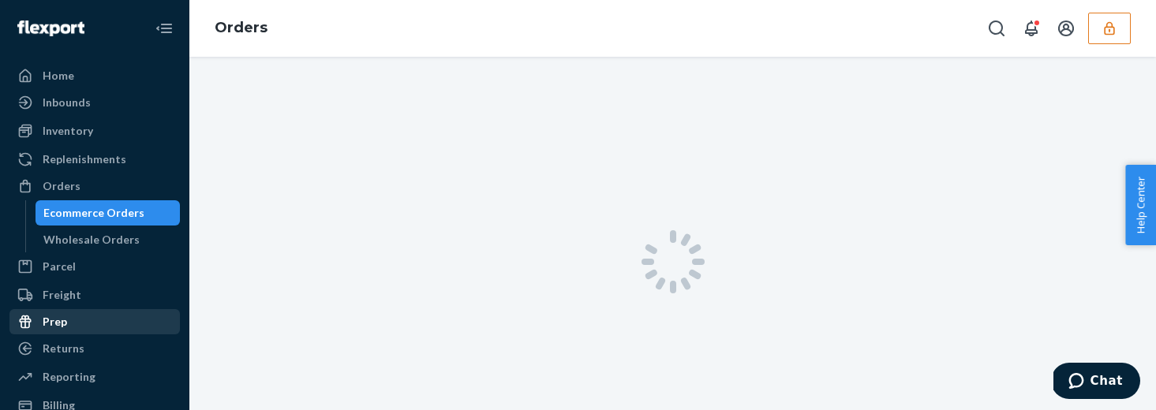
click at [52, 316] on div "Prep" at bounding box center [55, 322] width 24 height 16
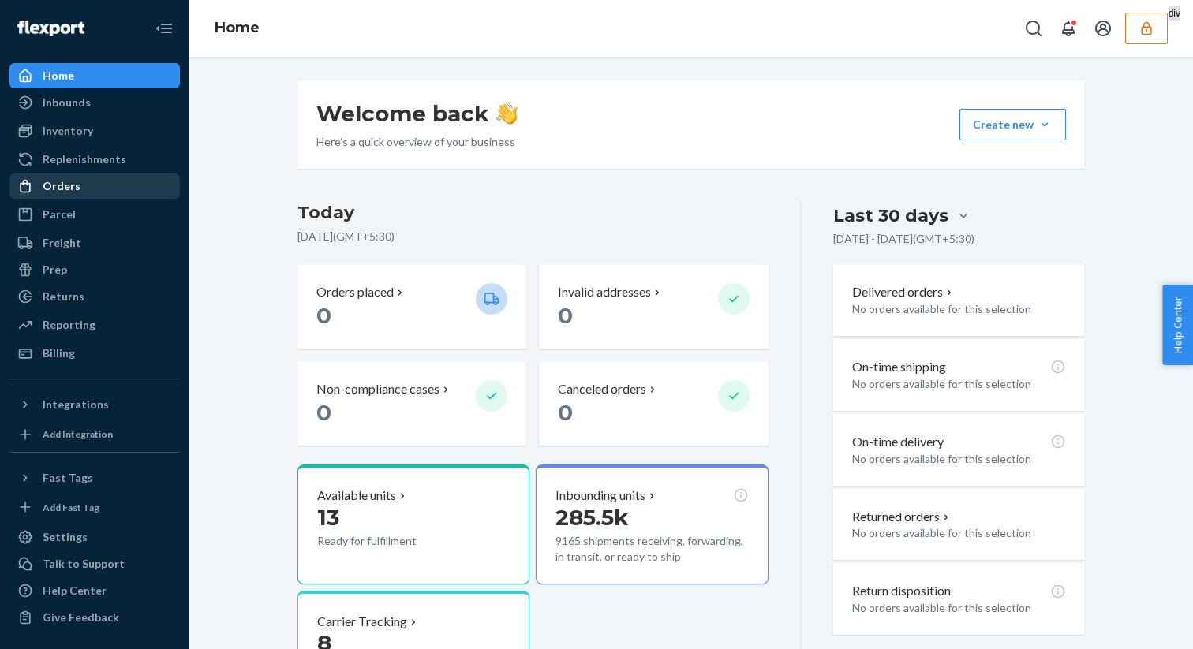
click at [100, 178] on div "Orders" at bounding box center [94, 186] width 167 height 22
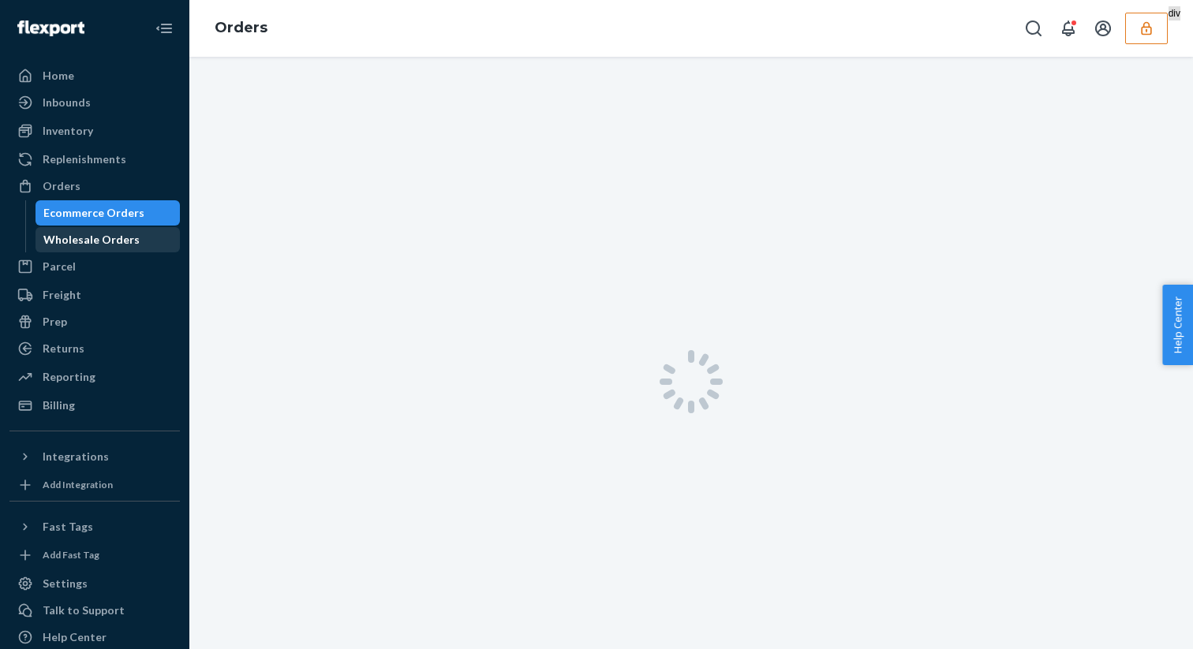
click at [97, 243] on div "Wholesale Orders" at bounding box center [91, 240] width 96 height 16
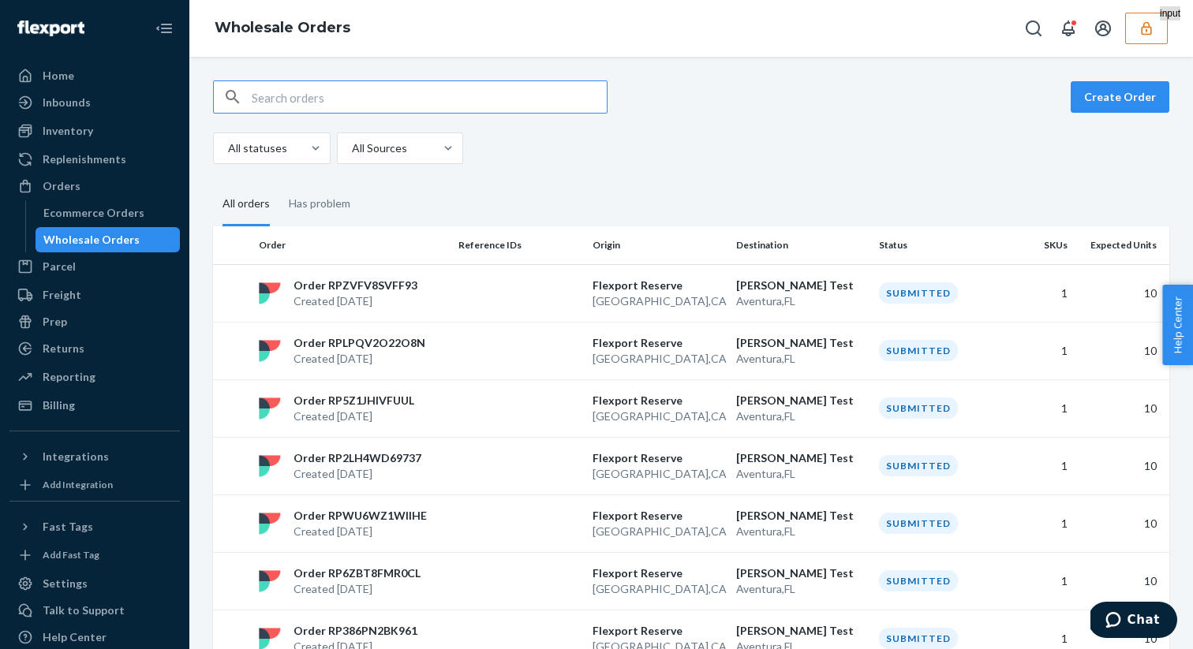
click at [536, 98] on input "text" at bounding box center [429, 97] width 355 height 32
paste input "WHOLESALE_ORDER_ID"
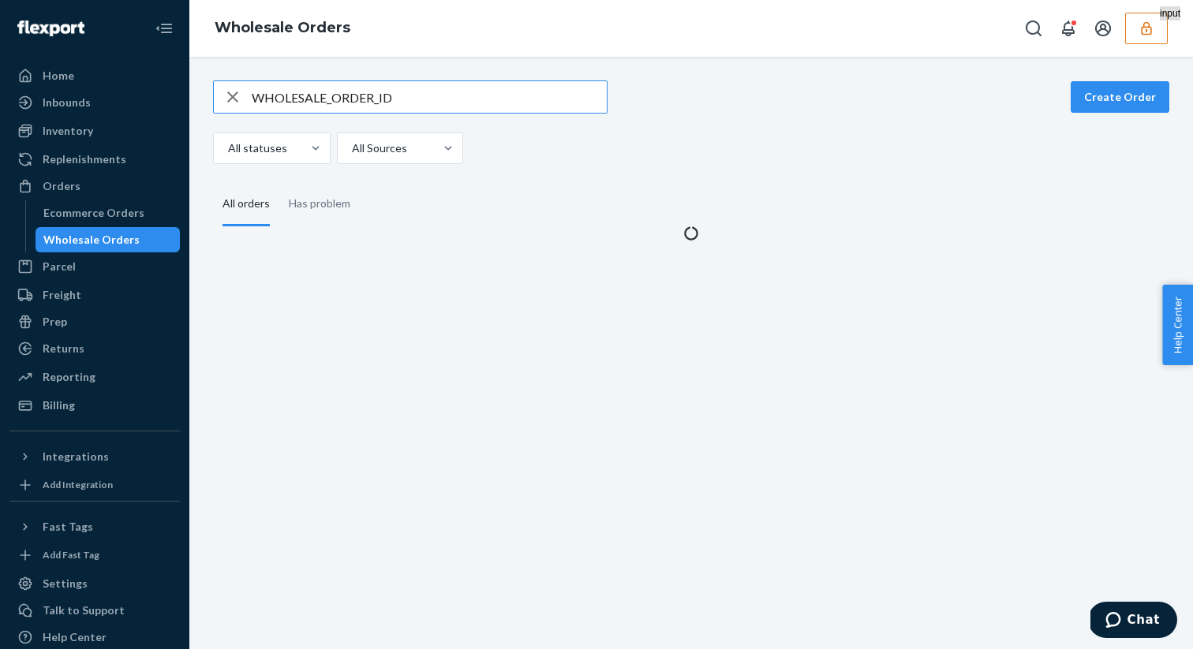
type input "WHOLESALE_ORDER_ID"
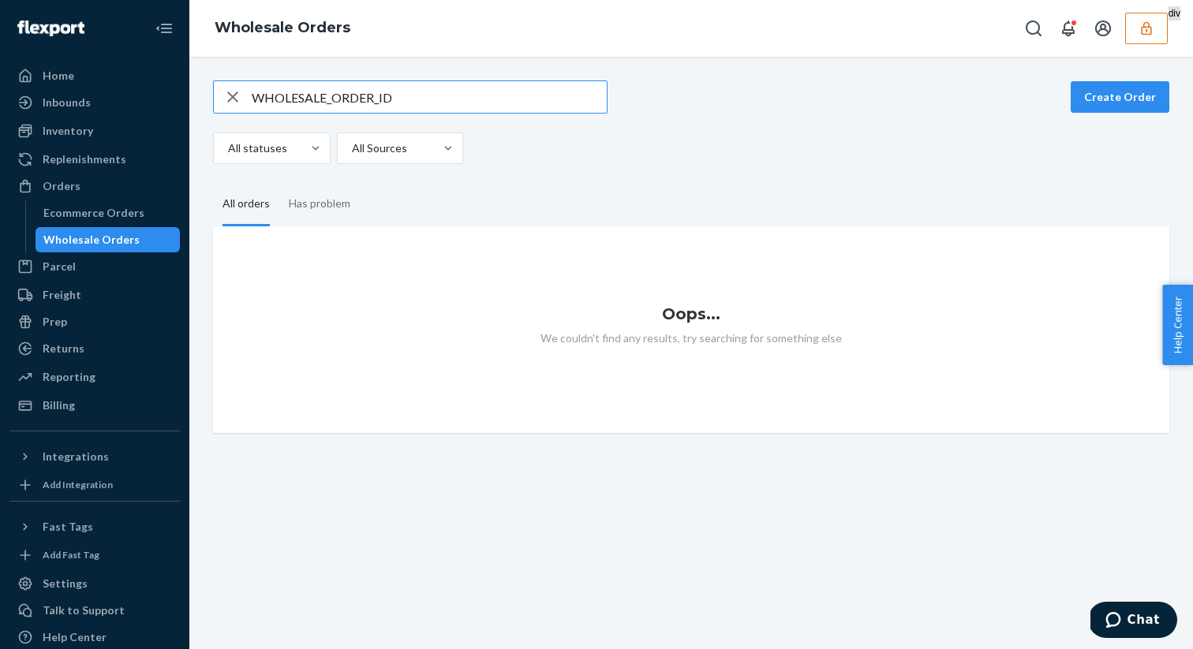
click at [132, 245] on div "Wholesale Orders" at bounding box center [91, 240] width 96 height 16
click at [450, 101] on input "WHOLESALE_ORDER_ID" at bounding box center [429, 97] width 355 height 32
click at [226, 96] on icon "button" at bounding box center [232, 97] width 19 height 32
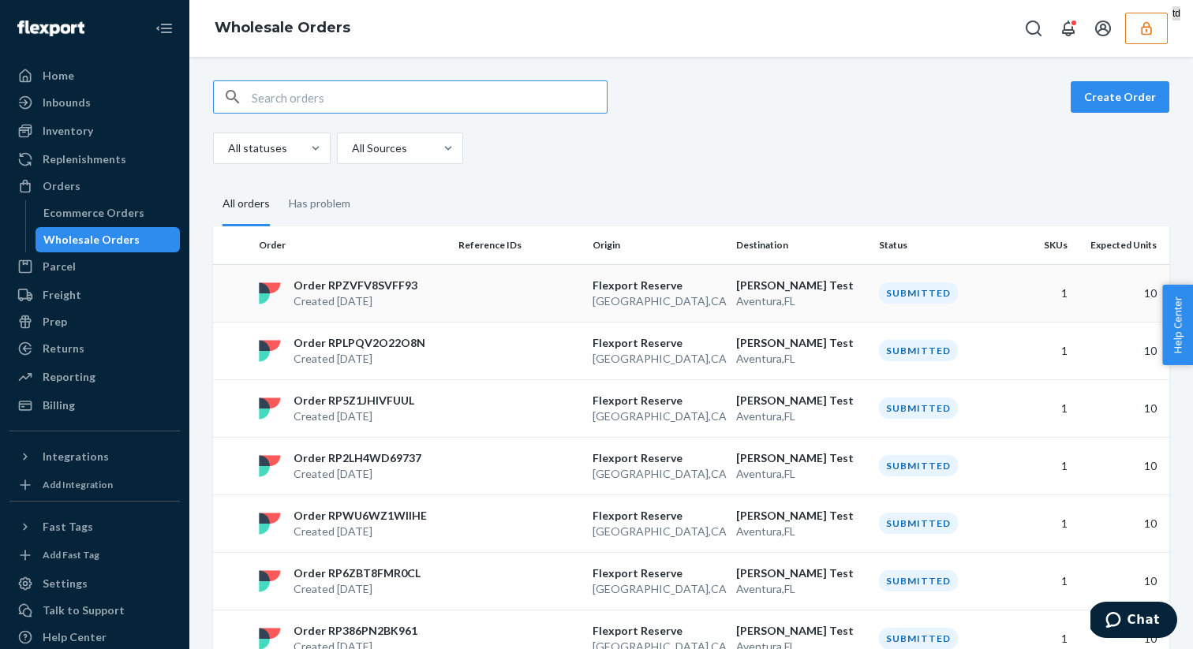
click at [455, 281] on td at bounding box center [519, 293] width 134 height 58
